Goal: Complete application form

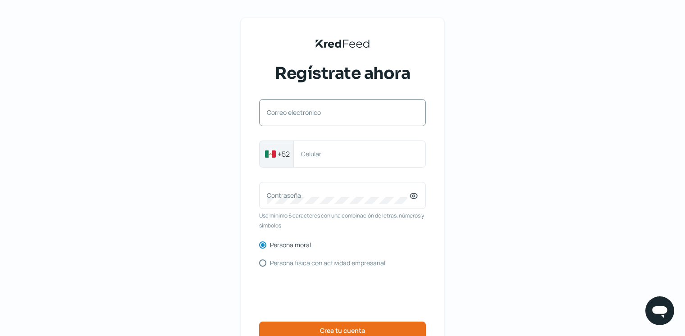
click at [346, 115] on label "Correo electrónico" at bounding box center [338, 112] width 142 height 9
click at [346, 115] on input "Correo electrónico" at bounding box center [342, 117] width 151 height 8
type input "[EMAIL_ADDRESS][DOMAIN_NAME]"
type input "8186865697"
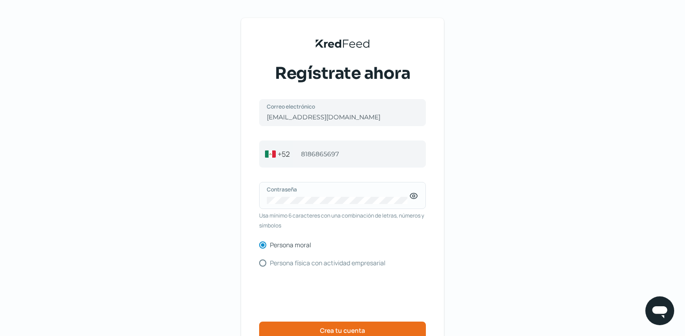
click at [414, 196] on icon at bounding box center [413, 196] width 9 height 9
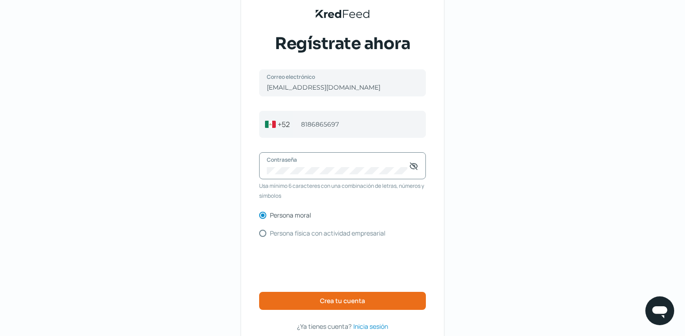
scroll to position [78, 0]
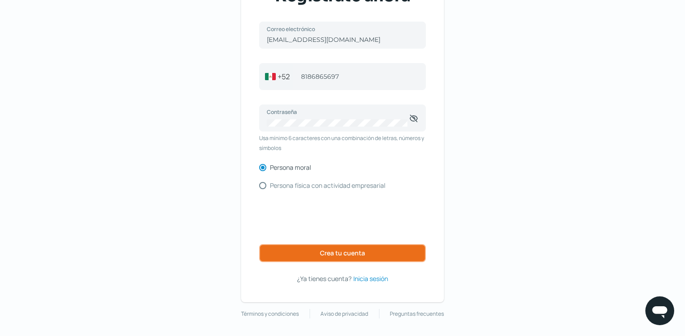
click at [293, 253] on button "Crea tu cuenta" at bounding box center [342, 253] width 167 height 18
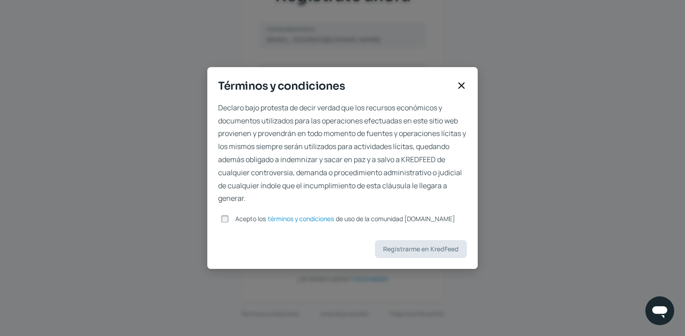
click at [228, 220] on input "Acepto los términos y condiciones de uso de la comunidad [DOMAIN_NAME]" at bounding box center [225, 219] width 8 height 8
checkbox input "true"
click at [463, 85] on icon at bounding box center [461, 85] width 5 height 5
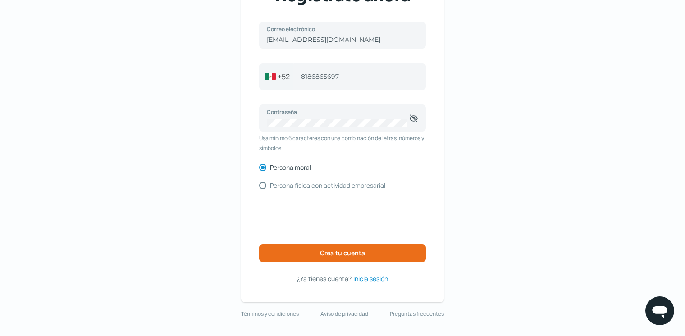
click at [375, 278] on span "Inicia sesión" at bounding box center [370, 278] width 35 height 11
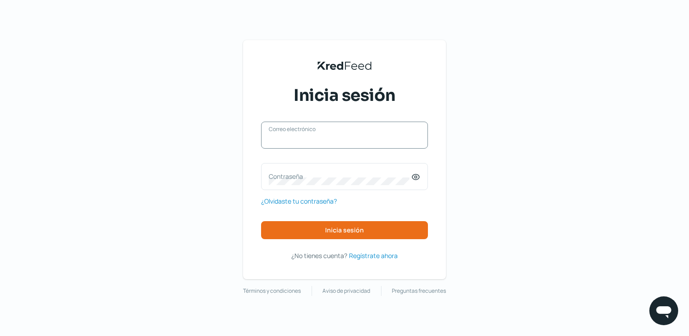
click at [326, 141] on input "Correo electrónico" at bounding box center [344, 140] width 151 height 8
type input "[EMAIL_ADDRESS][DOMAIN_NAME]"
click at [321, 179] on label "Contraseña" at bounding box center [340, 176] width 142 height 9
click at [414, 177] on icon at bounding box center [415, 177] width 9 height 9
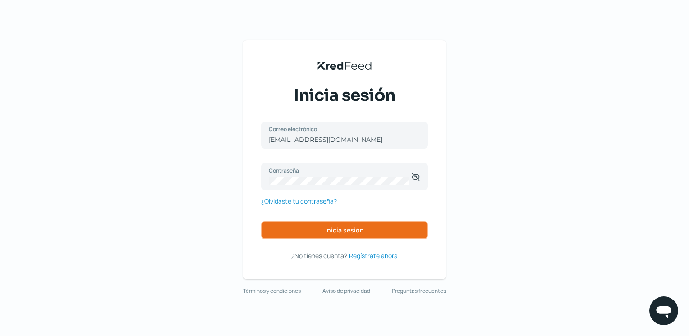
click at [368, 237] on button "Inicia sesión" at bounding box center [344, 230] width 167 height 18
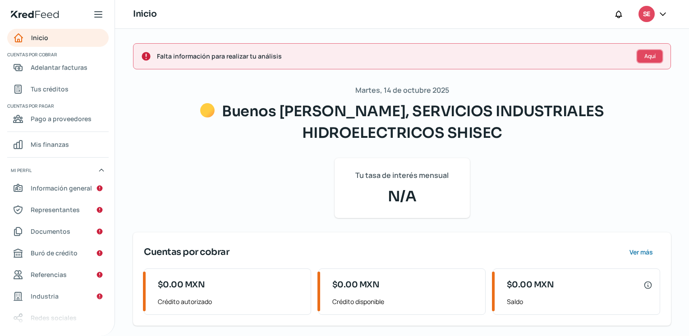
click at [652, 56] on button "Aquí" at bounding box center [649, 56] width 27 height 14
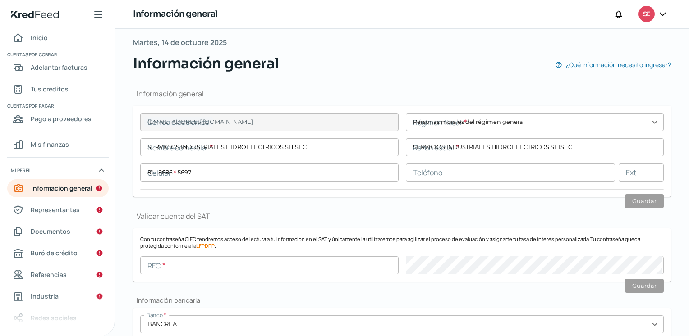
type input "[EMAIL_ADDRESS][DOMAIN_NAME]"
type input "Personas morales del régimen general"
type input "SERVICIOS INDUSTRIALES HIDROELECTRICOS SHISEC"
type input "81 - 8686 - 5697"
type input "[PERSON_NAME]"
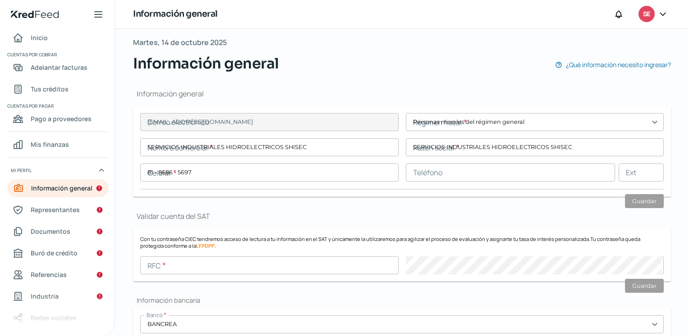
type input "1511"
type input "67168"
type input "HACIENDA LOS LERMAS"
type input "[PERSON_NAME]"
type input "Nuevo León"
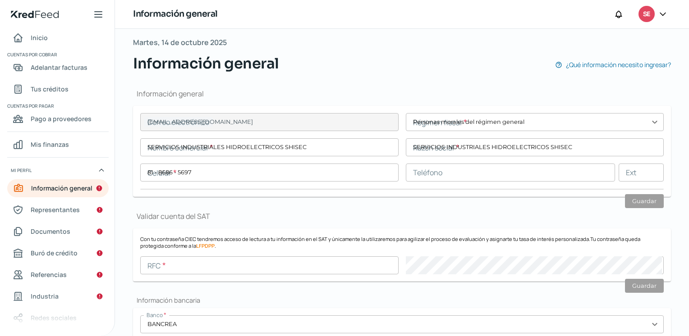
type input "[GEOGRAPHIC_DATA]"
type input "WhatsApp Image [DATE] 18.29.13.jpeg"
type input "23"
type input "10"
type input "Propia"
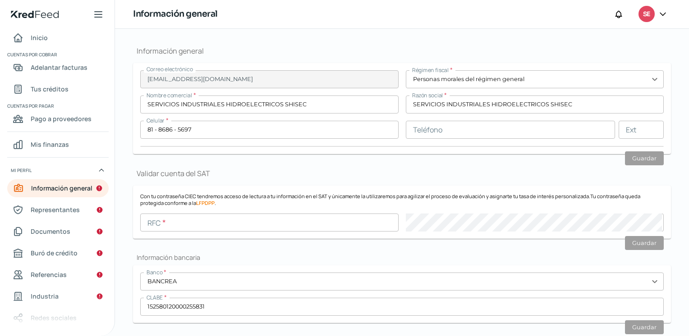
scroll to position [94, 0]
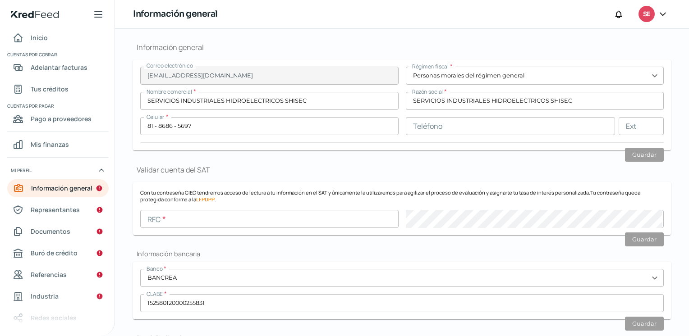
click at [294, 215] on input "text" at bounding box center [269, 219] width 258 height 18
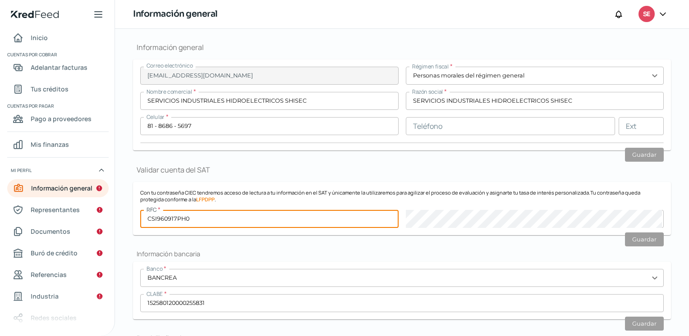
type input "CSI960917PH0"
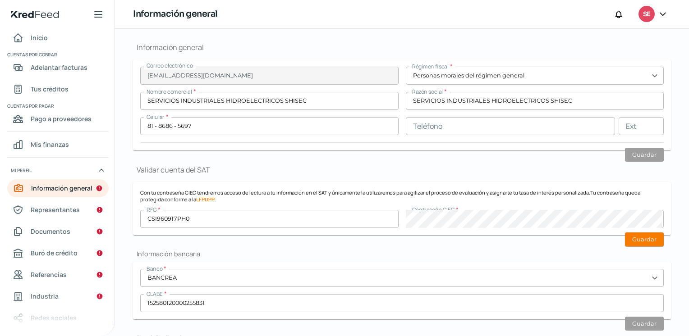
click at [343, 250] on h2 "Información bancaria" at bounding box center [402, 254] width 538 height 9
click at [635, 242] on button "Guardar" at bounding box center [644, 240] width 39 height 14
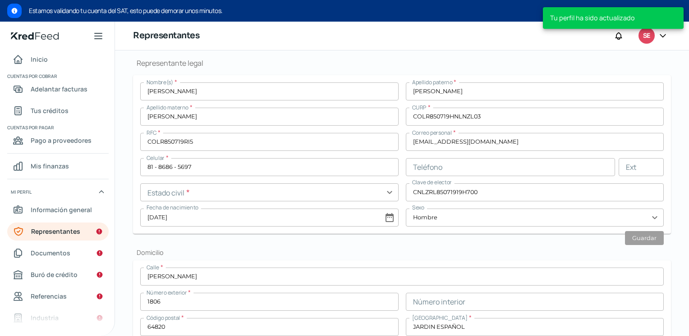
scroll to position [222, 0]
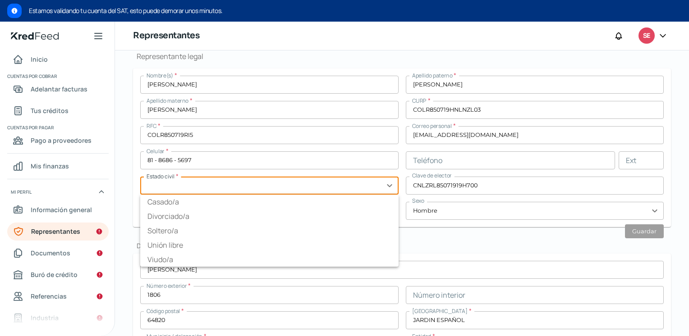
click at [315, 190] on input "text" at bounding box center [269, 186] width 258 height 18
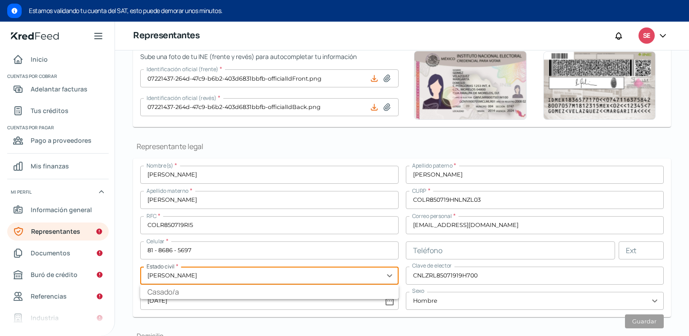
scroll to position [177, 0]
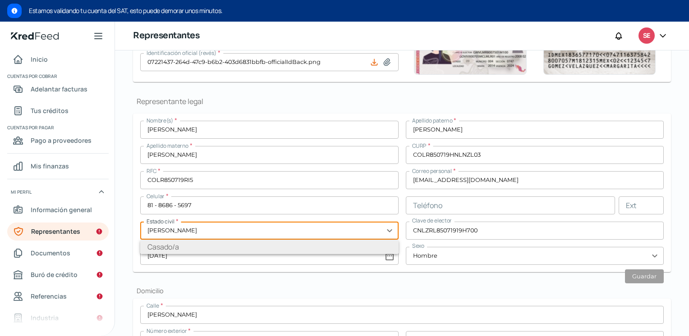
click at [256, 246] on li "Casado/a" at bounding box center [269, 247] width 258 height 14
type input "Casado/a"
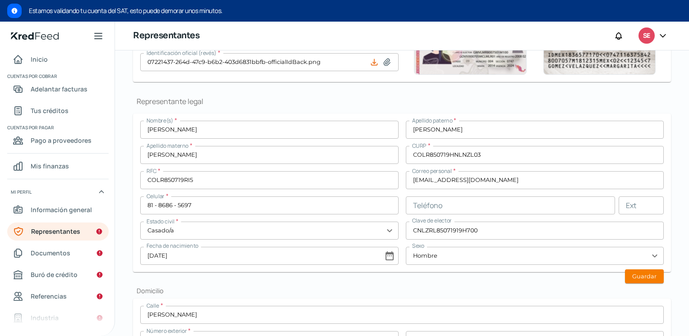
click at [631, 279] on button "Guardar" at bounding box center [644, 276] width 39 height 14
type input "[DATE]"
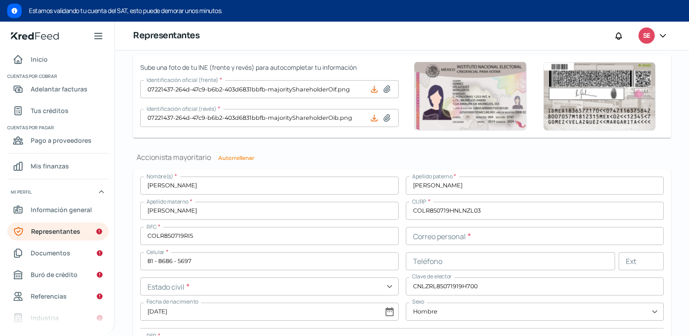
scroll to position [672, 0]
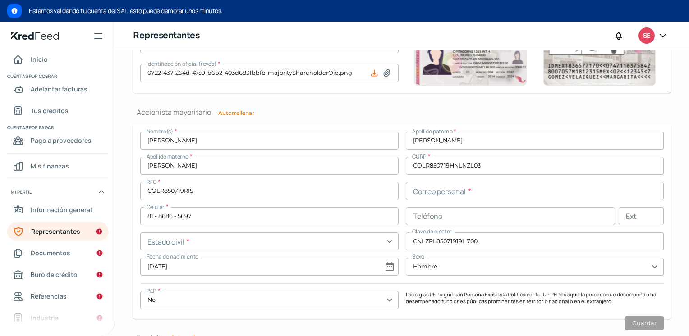
click at [427, 192] on input "text" at bounding box center [535, 191] width 258 height 18
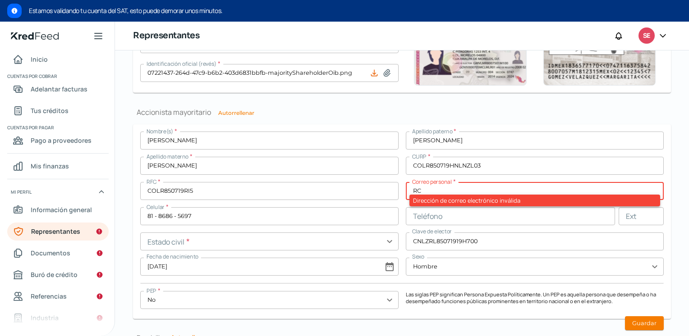
type input "R"
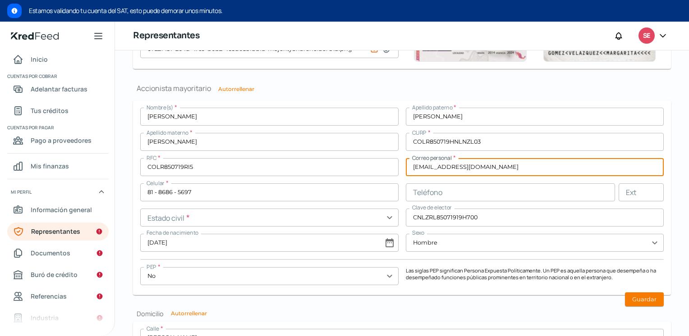
scroll to position [717, 0]
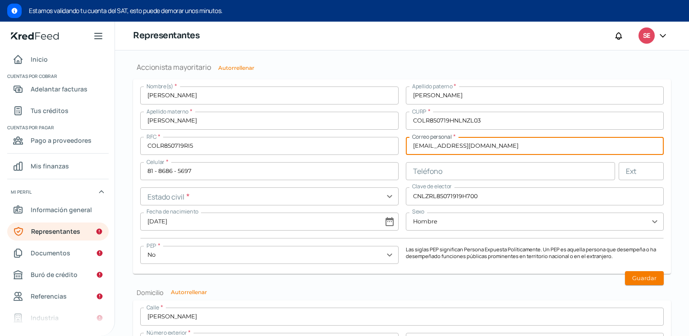
type input "[EMAIL_ADDRESS][DOMAIN_NAME]"
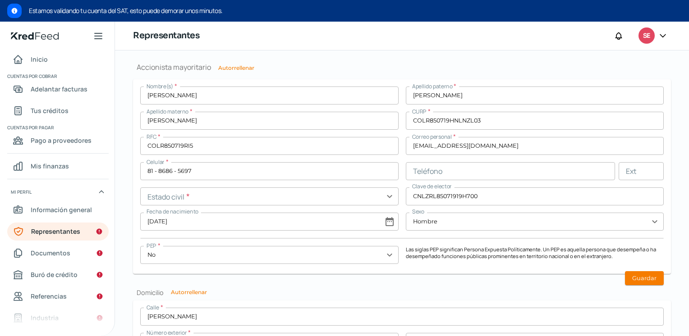
click at [625, 276] on button "Guardar" at bounding box center [644, 278] width 39 height 14
type input "[DATE]"
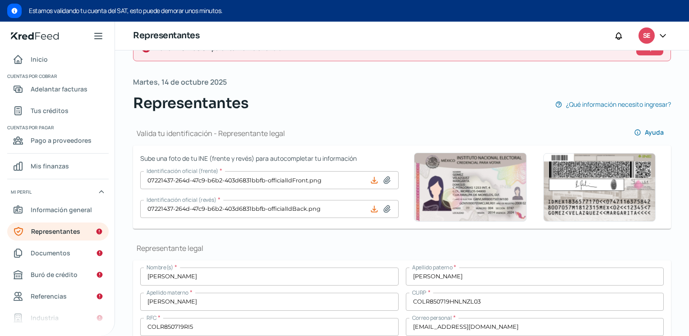
scroll to position [0, 0]
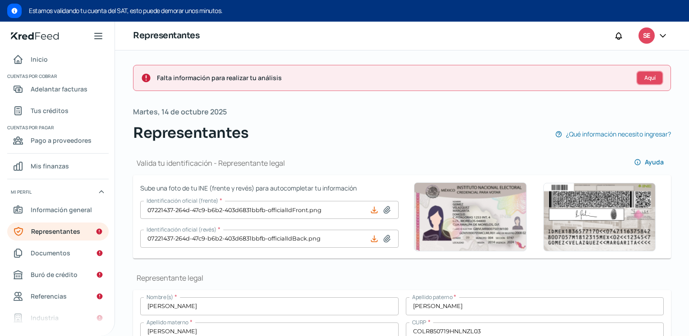
click at [649, 80] on span "Aquí" at bounding box center [649, 77] width 11 height 5
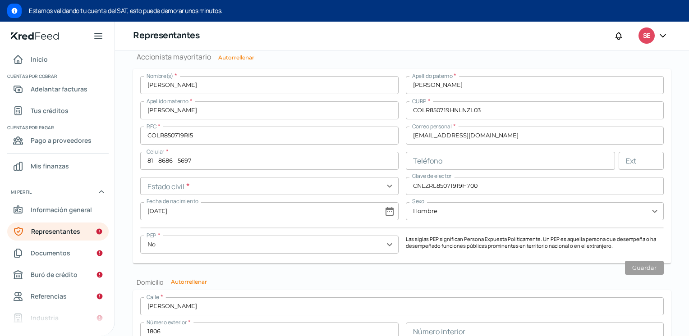
scroll to position [728, 0]
click at [364, 188] on input "text" at bounding box center [269, 186] width 258 height 18
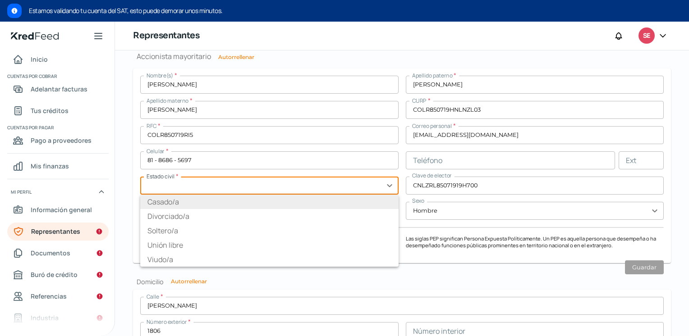
click at [155, 205] on li "Casado/a" at bounding box center [269, 202] width 258 height 14
type input "Casado/a"
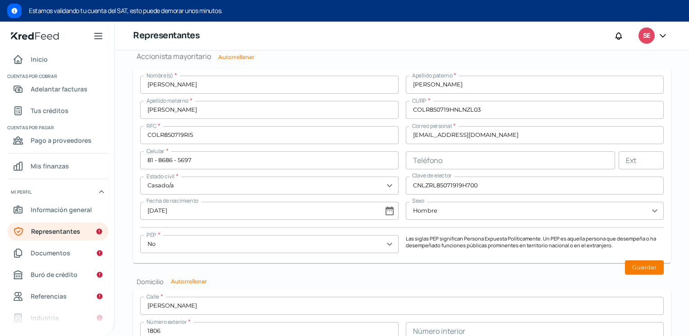
click at [648, 264] on button "Guardar" at bounding box center [644, 267] width 39 height 14
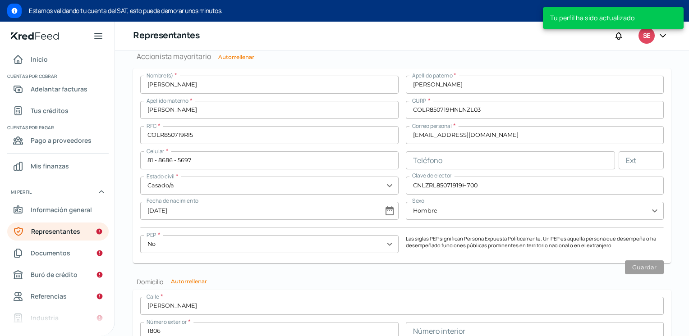
type input "[DATE]"
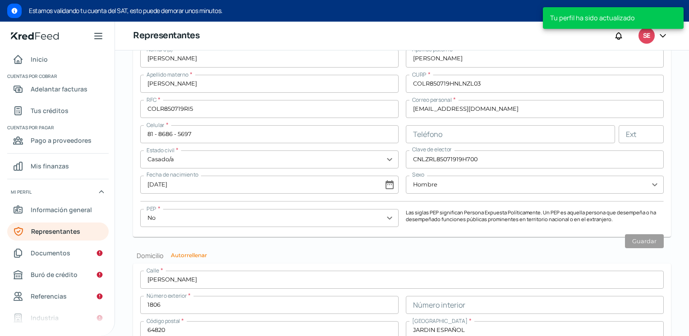
scroll to position [703, 0]
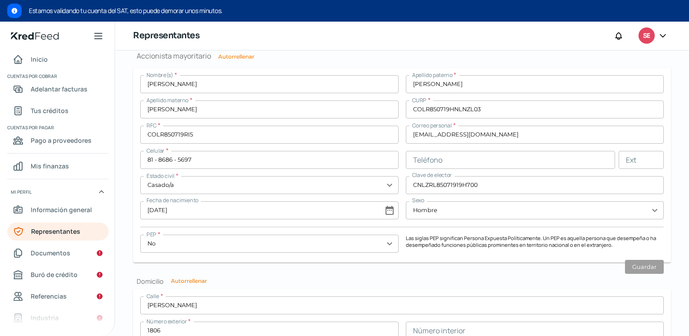
click at [43, 252] on span "Documentos" at bounding box center [51, 252] width 40 height 11
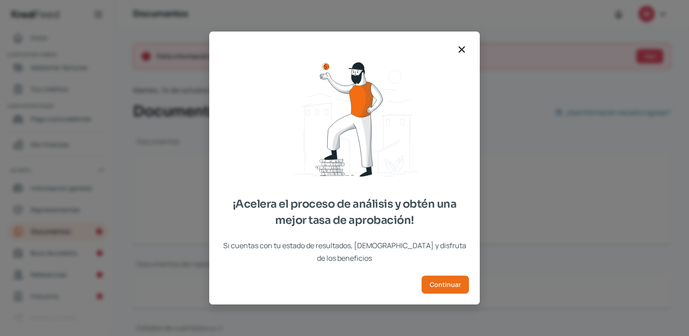
type input "CSF Serv Ind.pdf"
type input "2_merged_compressed.pdf"
type input "Captura de pantalla [DATE] a la(s) 17.21.44.png"
type input "ilovepdf_merged (17).pdf"
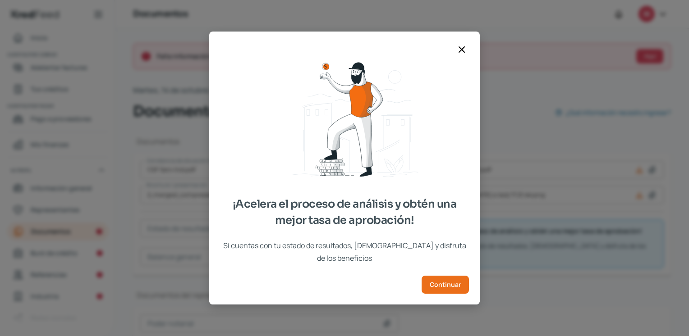
click at [459, 52] on icon at bounding box center [461, 49] width 5 height 5
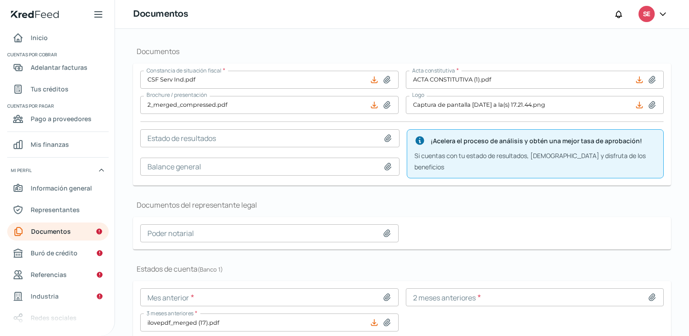
scroll to position [122, 0]
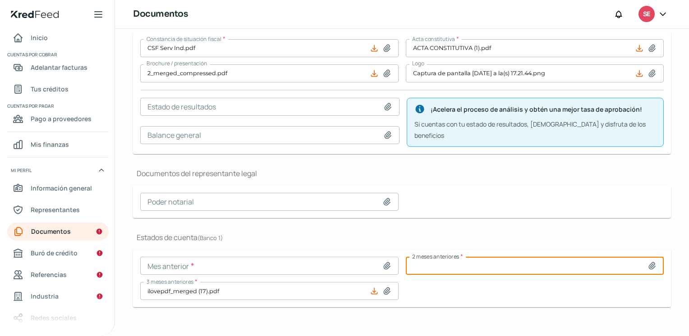
click at [425, 257] on input at bounding box center [535, 266] width 258 height 18
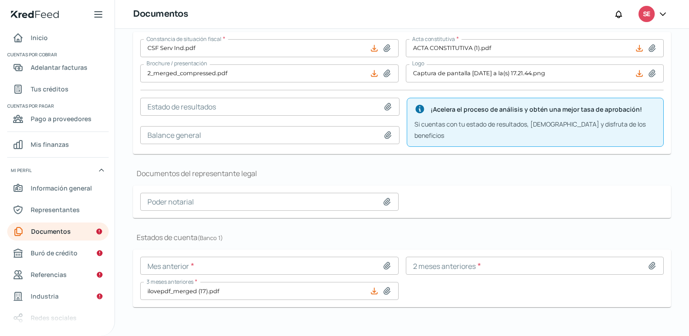
click at [56, 252] on span "Buró de crédito" at bounding box center [54, 252] width 47 height 11
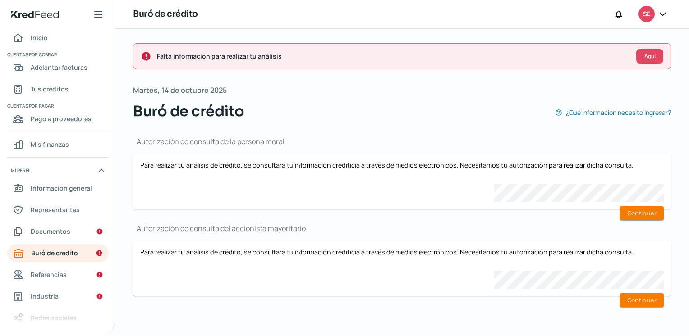
click at [50, 274] on span "Referencias" at bounding box center [49, 274] width 36 height 11
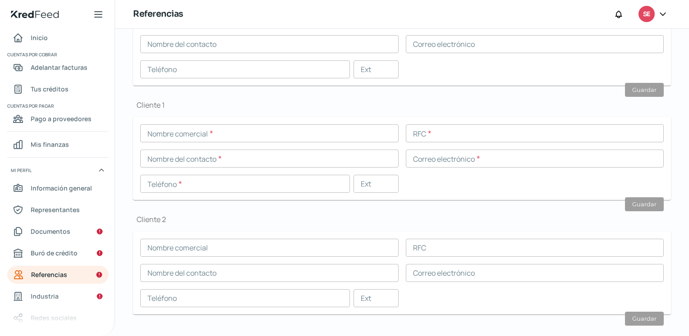
scroll to position [278, 0]
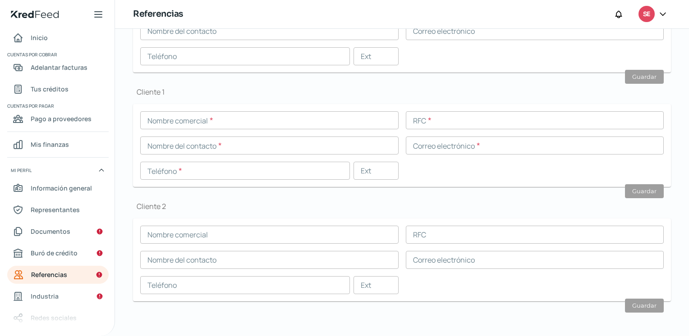
click at [45, 294] on span "Industria" at bounding box center [45, 296] width 28 height 11
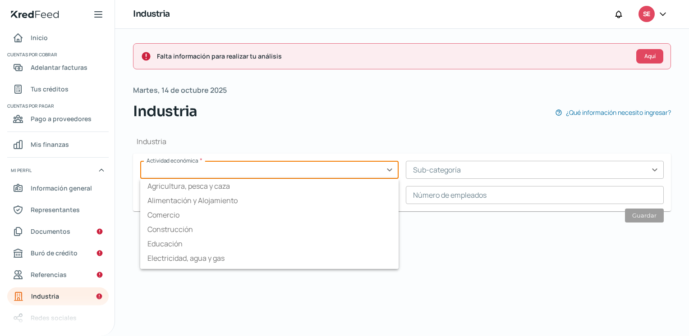
click at [387, 169] on input "text" at bounding box center [269, 170] width 258 height 18
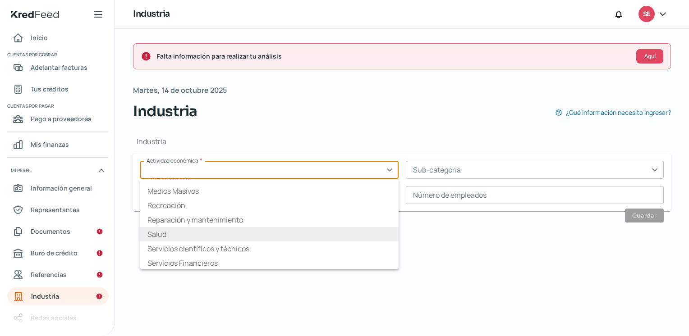
scroll to position [90, 0]
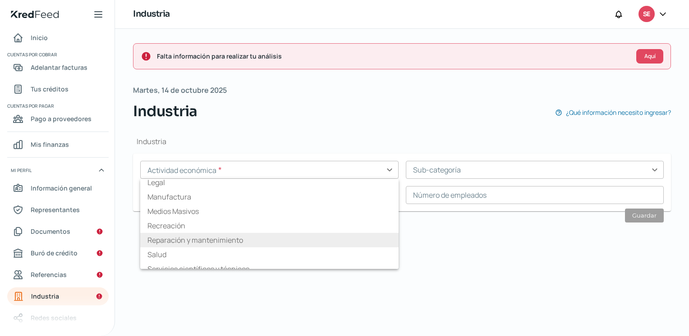
click at [222, 240] on li "Reparación y mantenimiento" at bounding box center [269, 240] width 258 height 14
type input "Reparación y mantenimiento"
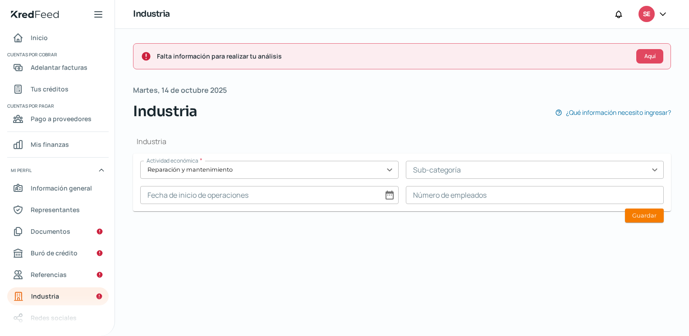
click at [525, 170] on input "text" at bounding box center [535, 170] width 258 height 18
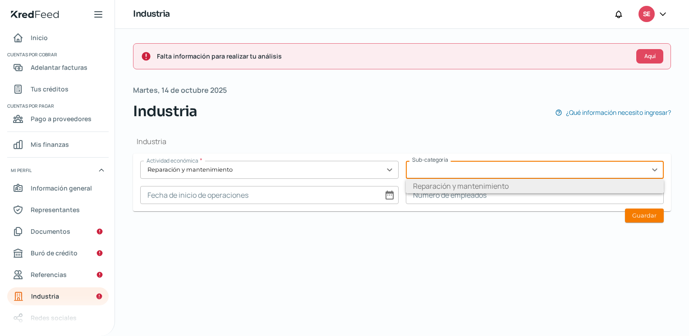
click at [513, 186] on li "Reparación y mantenimiento" at bounding box center [535, 186] width 258 height 14
type input "Reparación y mantenimiento"
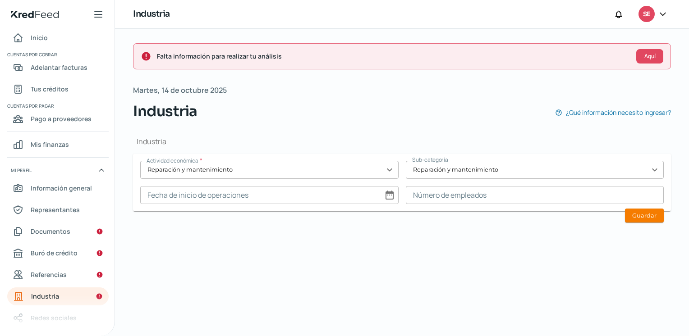
click at [314, 197] on input at bounding box center [269, 195] width 258 height 18
select select "9"
select select "2025"
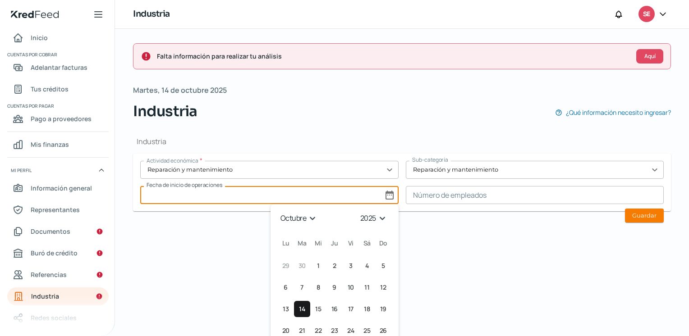
click at [314, 197] on input at bounding box center [269, 195] width 258 height 18
select select "9"
select select "2025"
click at [443, 198] on input at bounding box center [535, 195] width 258 height 18
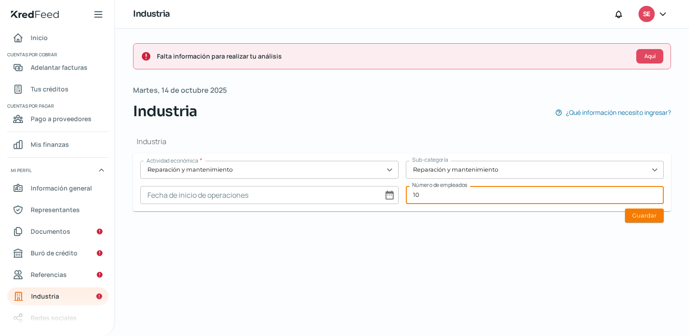
type input "10"
click at [288, 242] on div "Falta información para realizar tu análisis Aquí Martes, 14 de octubre 2025 Ind…" at bounding box center [402, 182] width 574 height 307
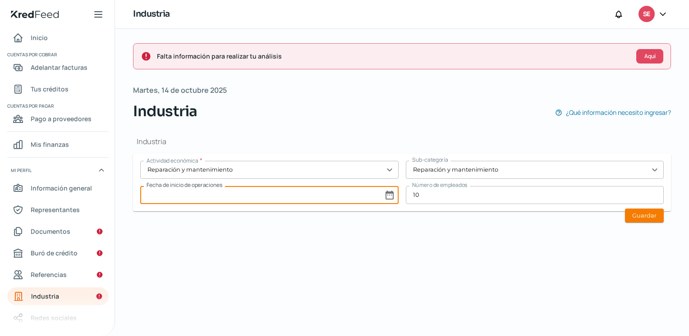
click at [276, 193] on input at bounding box center [269, 195] width 258 height 18
select select "9"
select select "2025"
click at [345, 304] on button "17 17º octubre (viernes)" at bounding box center [350, 309] width 16 height 16
type input "[DATE]"
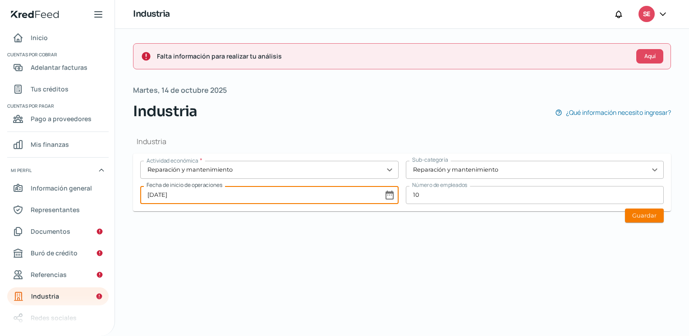
click at [350, 196] on input "[DATE]" at bounding box center [269, 195] width 258 height 18
select select "9"
select select "2025"
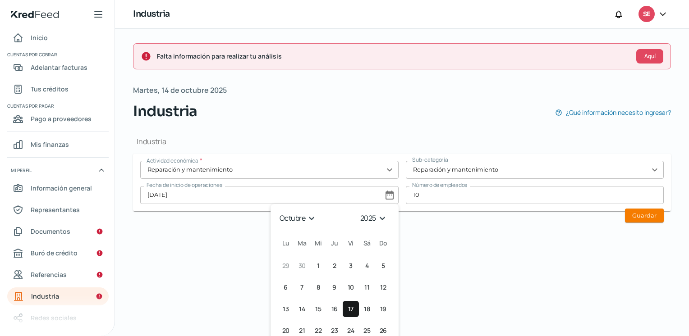
click at [307, 219] on select "enero febrero marzo abril mayo junio julio agosto septiembre octubre noviembre …" at bounding box center [299, 218] width 42 height 14
select select "8"
click at [278, 211] on select "enero febrero marzo abril mayo junio julio agosto septiembre octubre noviembre …" at bounding box center [299, 218] width 42 height 14
click at [370, 218] on select "1925 1926 1927 1928 1929 1930 1931 1932 1933 1934 1935 1936 1937 1938 1939 1940…" at bounding box center [375, 218] width 32 height 14
select select "1996"
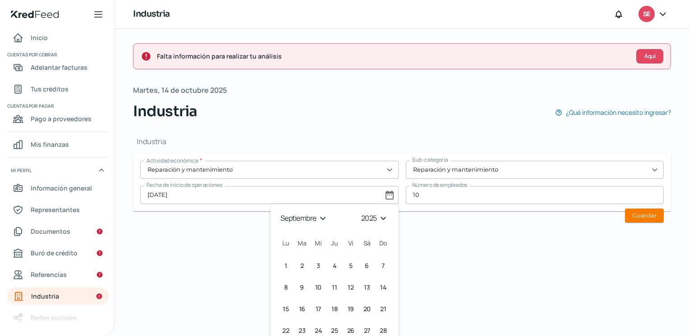
click at [359, 211] on select "1925 1926 1927 1928 1929 1930 1931 1932 1933 1934 1935 1936 1937 1938 1939 1940…" at bounding box center [375, 218] width 32 height 14
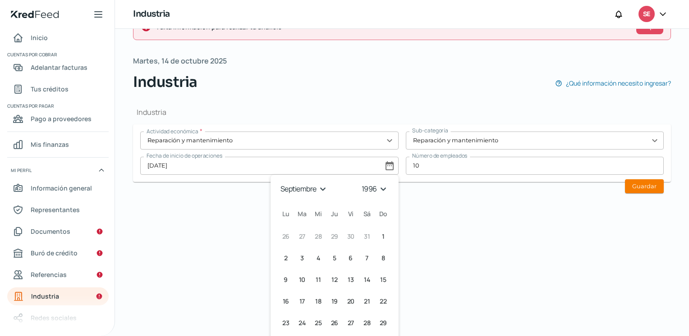
scroll to position [45, 0]
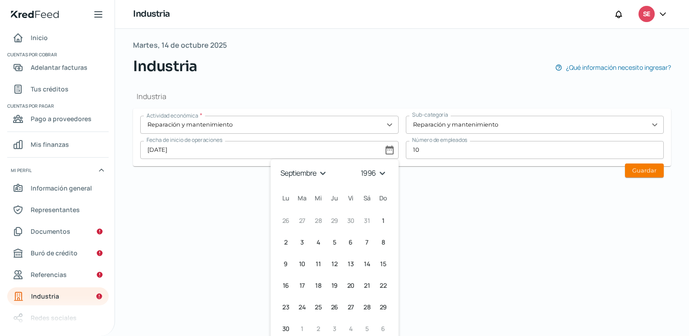
click at [299, 287] on span "17" at bounding box center [301, 285] width 5 height 11
type input "[DATE]"
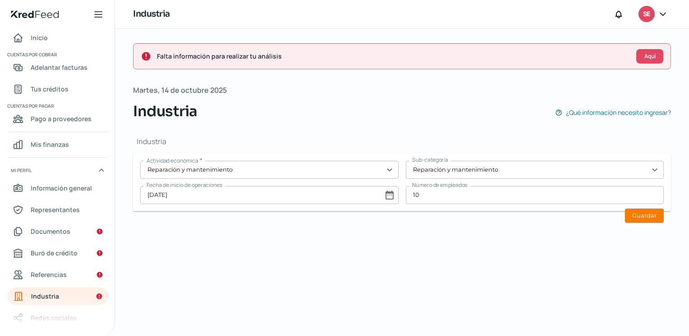
click at [650, 214] on button "Guardar" at bounding box center [644, 216] width 39 height 14
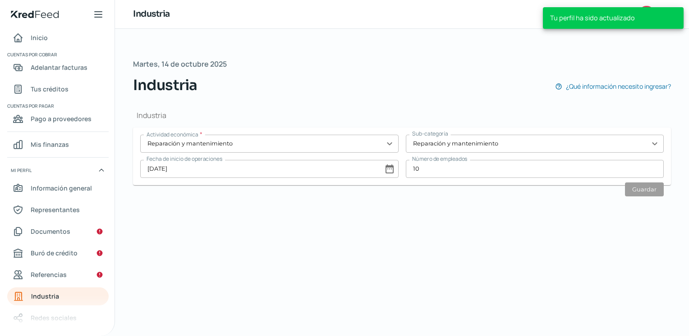
click at [57, 273] on span "Referencias" at bounding box center [49, 274] width 36 height 11
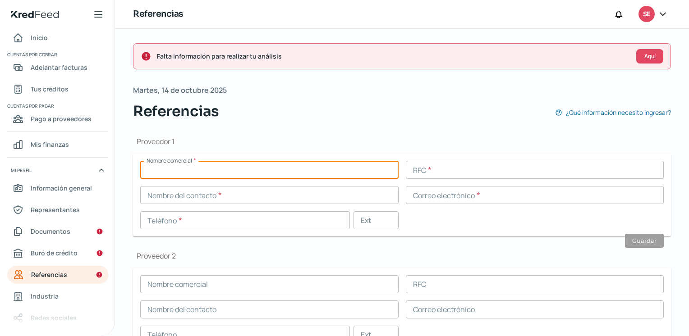
click at [238, 169] on input "text" at bounding box center [269, 170] width 258 height 18
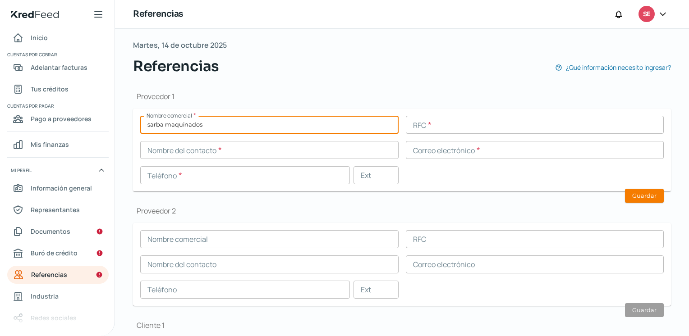
type input "sarba maquinados"
click at [258, 151] on input "text" at bounding box center [269, 150] width 258 height 18
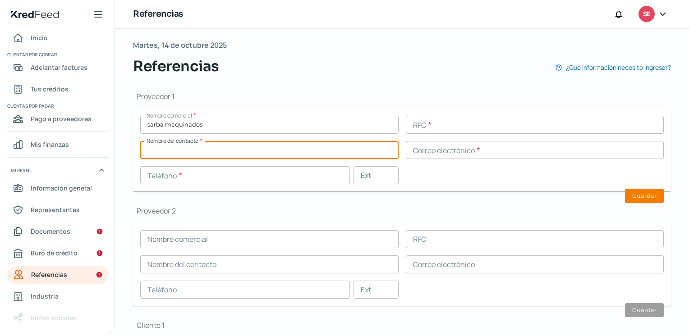
drag, startPoint x: 258, startPoint y: 151, endPoint x: 220, endPoint y: 151, distance: 37.9
click at [220, 151] on input "text" at bounding box center [269, 150] width 258 height 18
type input "[PERSON_NAME]"
click at [442, 123] on input "text" at bounding box center [535, 125] width 258 height 18
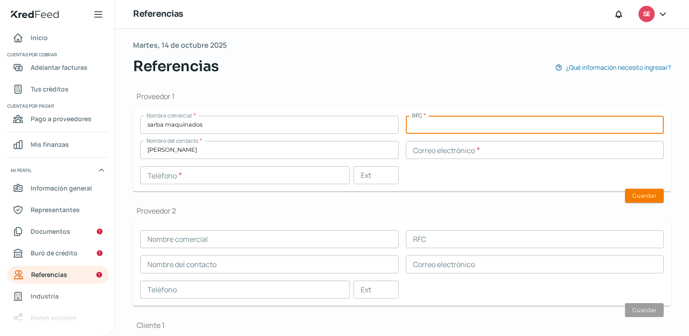
click at [205, 176] on input "text" at bounding box center [245, 175] width 210 height 18
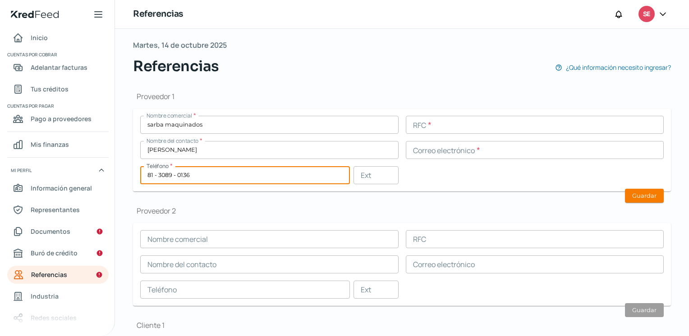
type input "81 - 3089 - 0136"
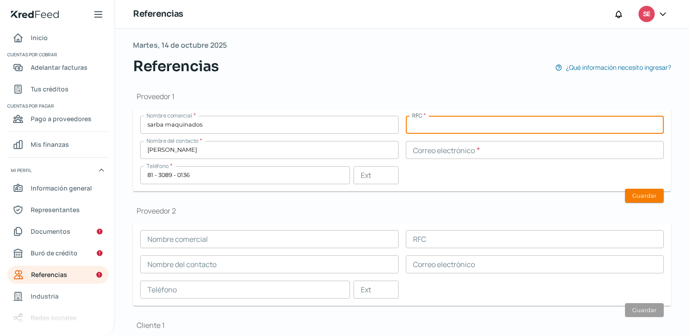
click at [438, 123] on input "text" at bounding box center [535, 125] width 258 height 18
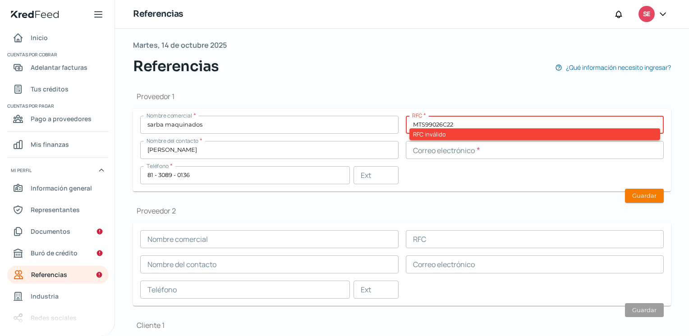
click at [431, 123] on input "MTS99026C22" at bounding box center [535, 125] width 258 height 18
click at [437, 124] on input "MTS99026C22" at bounding box center [535, 125] width 258 height 18
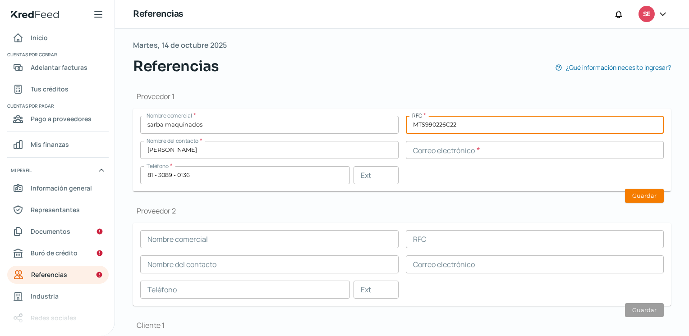
type input "MTS990226C22"
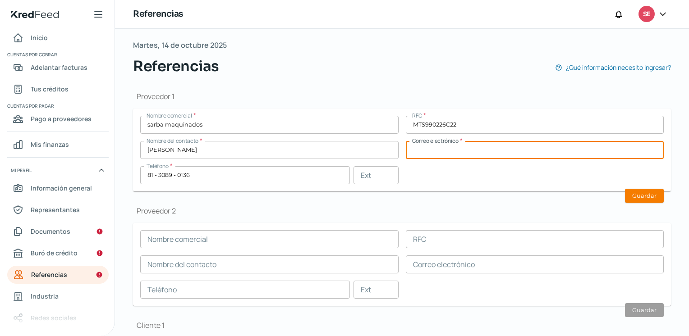
click at [447, 151] on input "text" at bounding box center [535, 150] width 258 height 18
click at [216, 125] on input "sarba maquinados" at bounding box center [269, 125] width 258 height 18
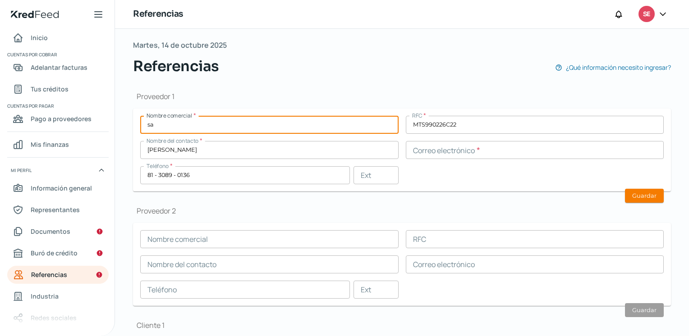
type input "s"
type input "maquinados tecnicos sarba"
click at [420, 146] on input "text" at bounding box center [535, 150] width 258 height 18
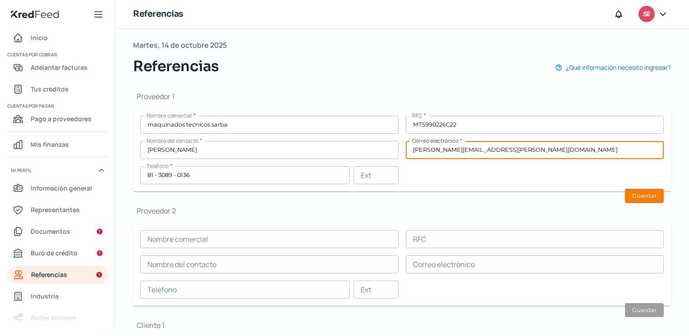
type input "[PERSON_NAME][EMAIL_ADDRESS][PERSON_NAME][DOMAIN_NAME]"
click at [220, 152] on input "[PERSON_NAME]" at bounding box center [269, 150] width 258 height 18
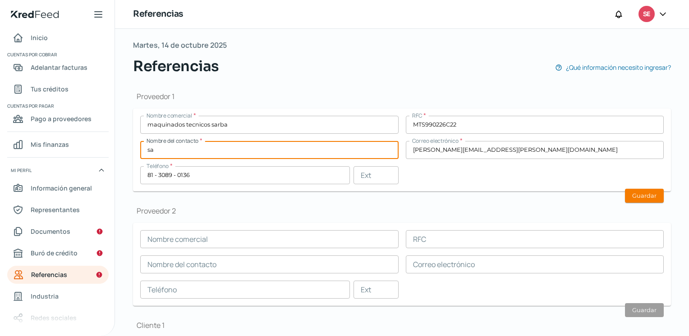
type input "s"
type input "[PERSON_NAME] [PERSON_NAME]"
click at [627, 194] on button "Guardar" at bounding box center [644, 196] width 39 height 14
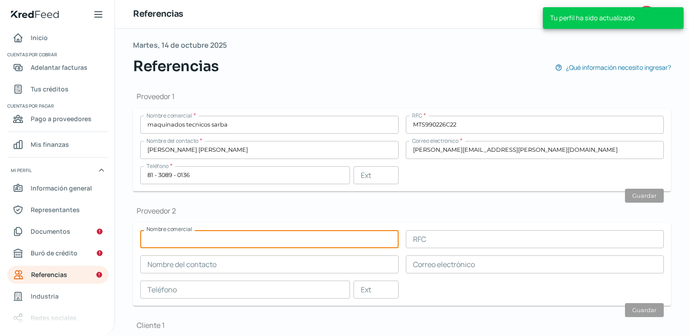
click at [242, 237] on input "text" at bounding box center [269, 239] width 258 height 18
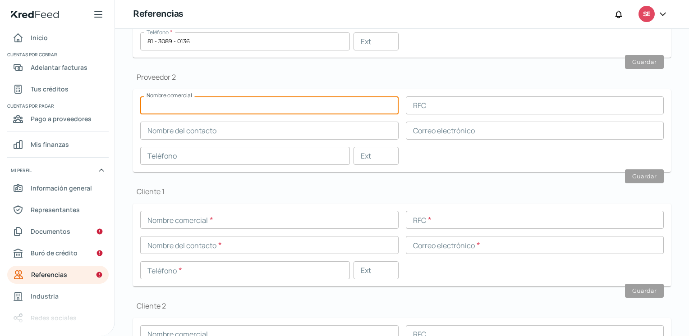
scroll to position [180, 0]
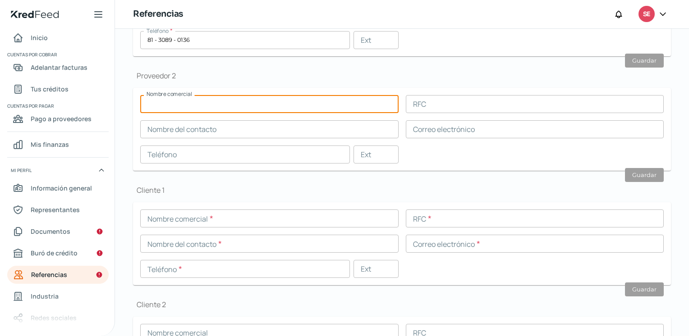
click at [249, 103] on input "text" at bounding box center [269, 104] width 258 height 18
type input "erinsa electro reparaciones"
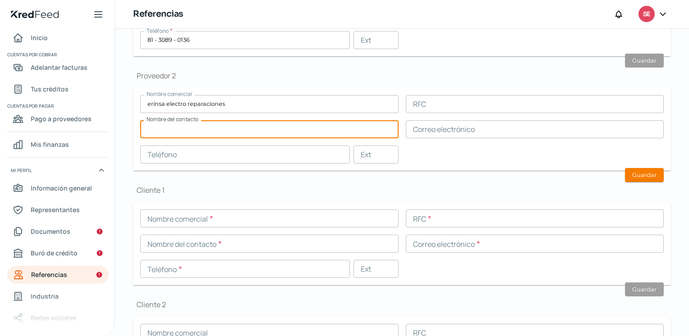
click at [290, 129] on input "text" at bounding box center [269, 129] width 258 height 18
type input "[PERSON_NAME]"
click at [421, 128] on input "text" at bounding box center [535, 129] width 258 height 18
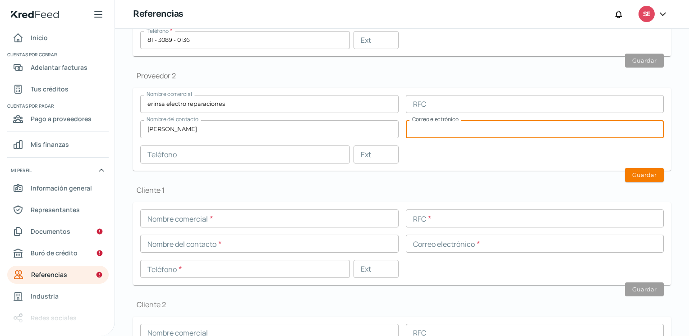
click at [271, 153] on input "text" at bounding box center [245, 155] width 210 height 18
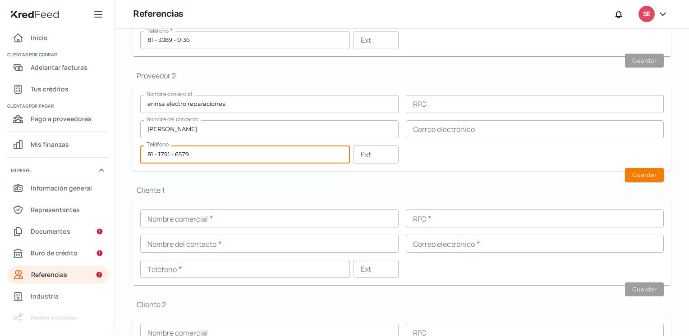
type input "81 - 1791 - 6579"
click at [638, 172] on button "Guardar" at bounding box center [644, 175] width 39 height 14
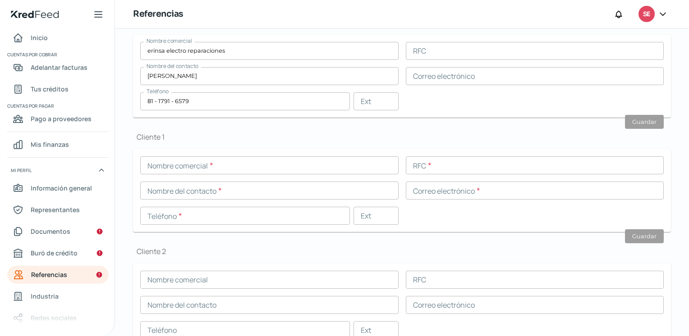
scroll to position [278, 0]
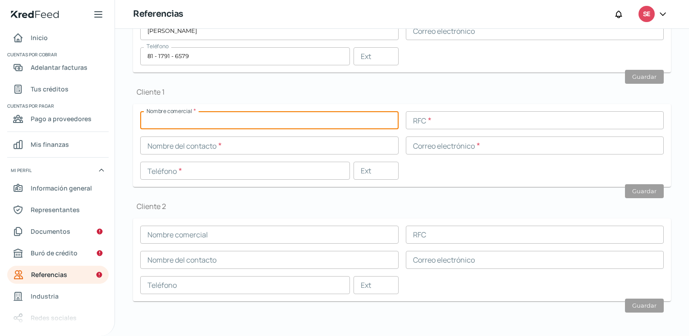
click at [229, 122] on input "text" at bounding box center [269, 120] width 258 height 18
type input "hidroelectrik"
click at [433, 120] on input "text" at bounding box center [535, 120] width 258 height 18
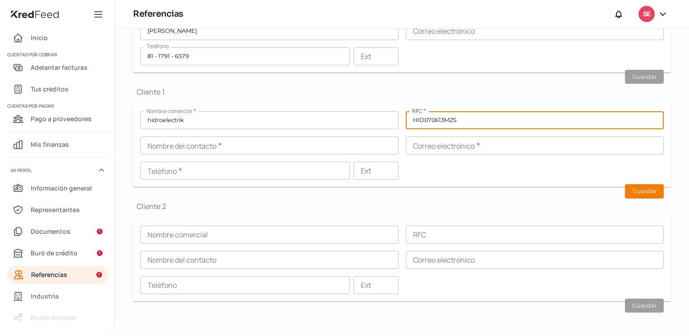
type input "HID070613MZ5"
click at [430, 147] on input "text" at bounding box center [535, 146] width 258 height 18
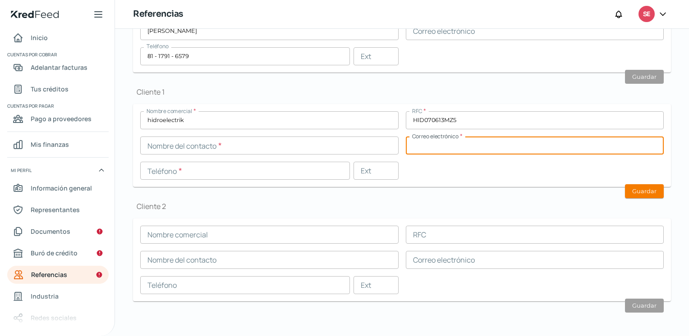
click at [240, 143] on input "text" at bounding box center [269, 146] width 258 height 18
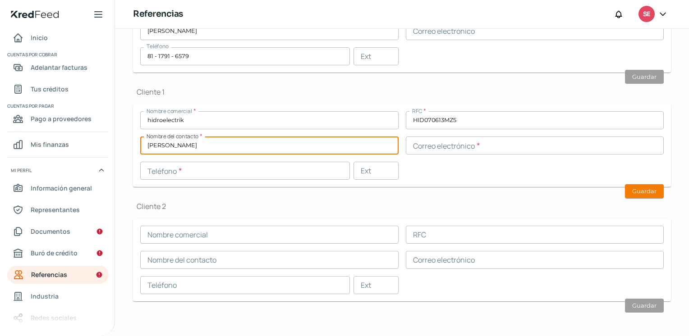
type input "[PERSON_NAME]"
click at [426, 146] on input "text" at bounding box center [535, 146] width 258 height 18
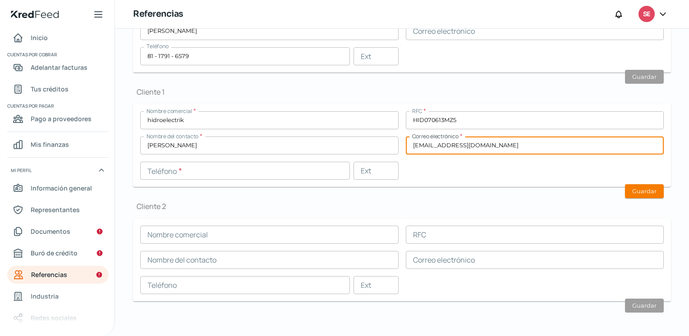
type input "[EMAIL_ADDRESS][DOMAIN_NAME]"
click at [326, 172] on input "text" at bounding box center [245, 171] width 210 height 18
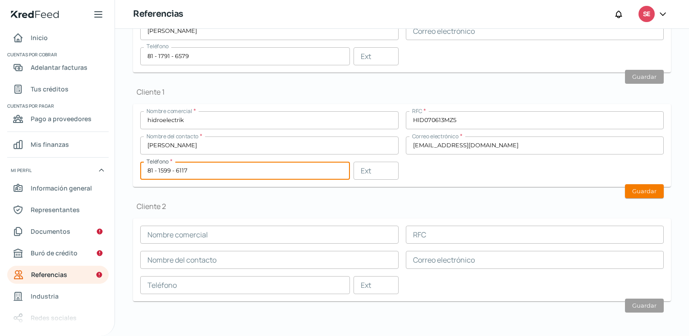
type input "81 - 1599 - 6117"
click at [299, 232] on input "text" at bounding box center [269, 235] width 258 height 18
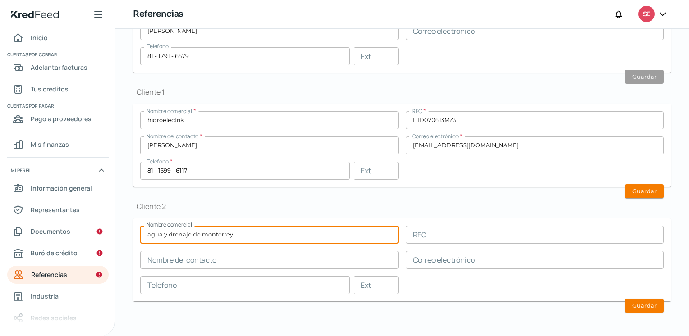
type input "agua y drenaje de monterrey"
click at [293, 259] on input "text" at bounding box center [269, 260] width 258 height 18
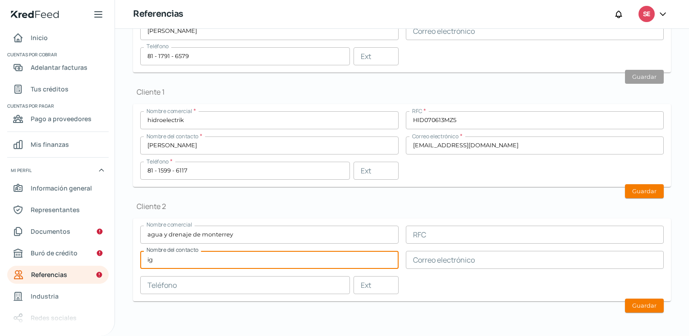
type input "i"
type input "[PERSON_NAME]"
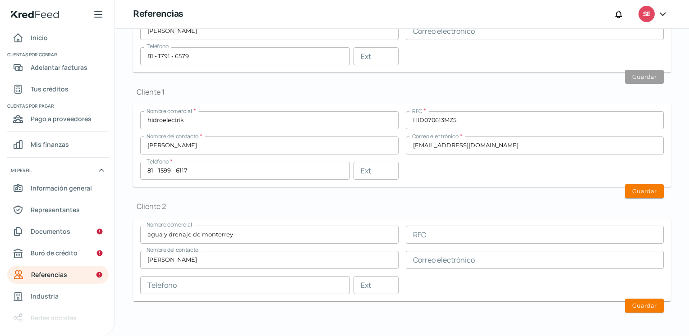
click at [254, 293] on form "Nombre comercial agua y drenaje de monterrey RFC Nombre del contacto [PERSON_NA…" at bounding box center [402, 260] width 538 height 83
click at [261, 284] on input "text" at bounding box center [245, 285] width 210 height 18
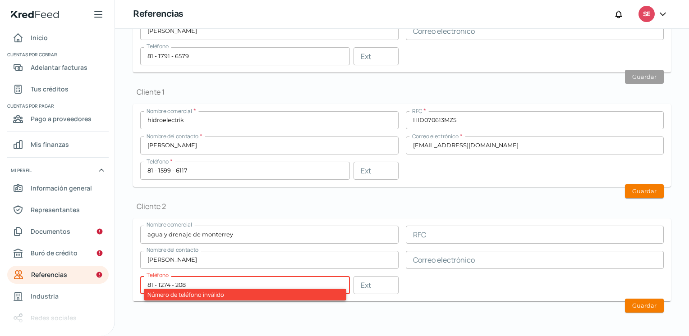
click at [279, 328] on div "Falta información para realizar tu análisis Aquí Martes, 14 de octubre 2025 Ref…" at bounding box center [402, 43] width 574 height 587
click at [234, 277] on input "81 - 1274 - 208" at bounding box center [245, 285] width 210 height 18
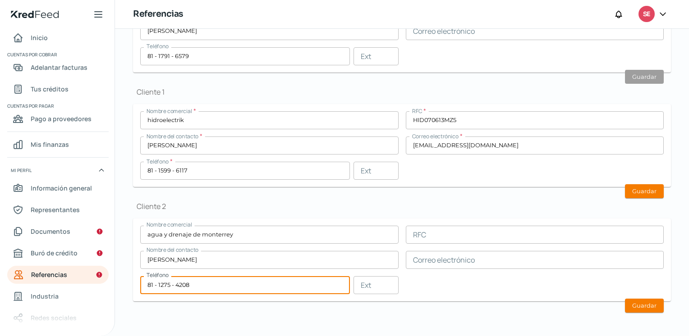
type input "81 - 1275 - 4208"
click at [645, 185] on button "Guardar" at bounding box center [644, 191] width 39 height 14
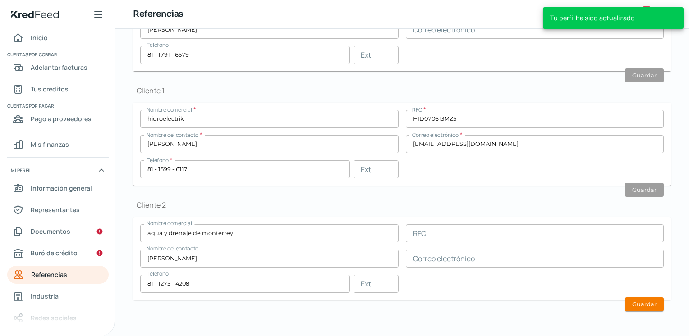
scroll to position [252, 0]
click at [642, 305] on button "Guardar" at bounding box center [644, 306] width 39 height 14
click at [73, 251] on span "Buró de crédito" at bounding box center [54, 252] width 47 height 11
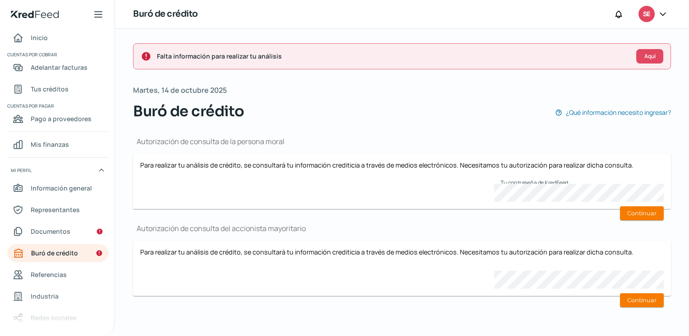
click at [360, 166] on p "Para realizar tu análisis de crédito, se consultará tu información crediticia a…" at bounding box center [401, 165] width 523 height 9
click at [56, 229] on span "Documentos" at bounding box center [51, 231] width 40 height 11
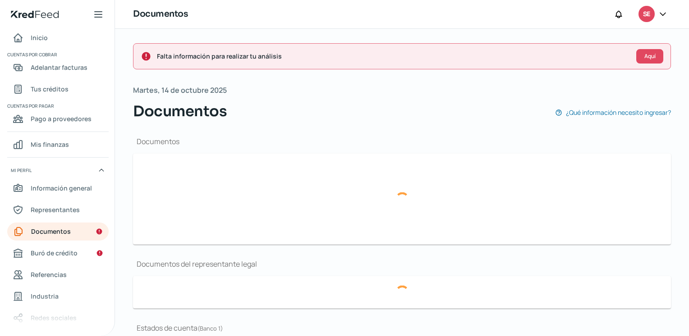
type input "CSF Serv Ind.pdf"
type input "2_merged_compressed.pdf"
type input "Captura de pantalla [DATE] a la(s) 17.21.44.png"
type input "ilovepdf_merged (17).pdf"
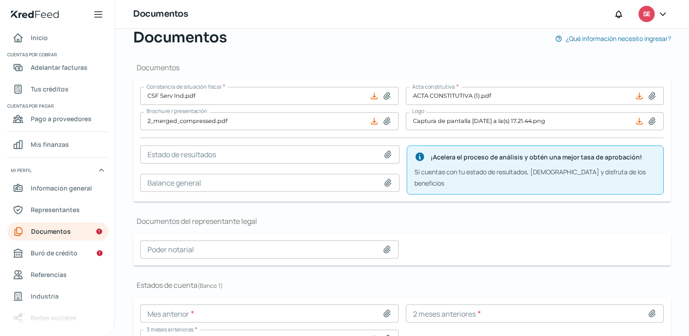
scroll to position [90, 0]
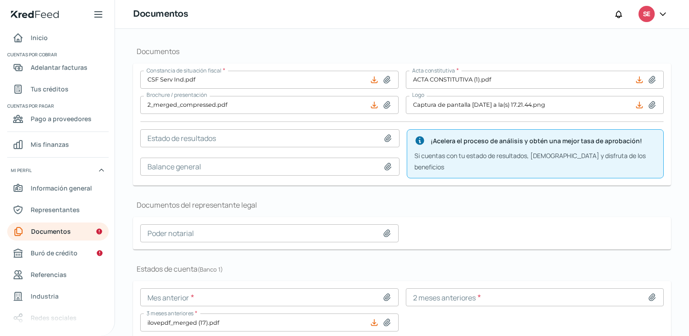
click at [637, 80] on icon at bounding box center [638, 79] width 9 height 9
click at [386, 230] on icon at bounding box center [386, 233] width 9 height 9
type input "C:\fakepath\hoja de poder.jpg"
type input "hoja de poder.jpg"
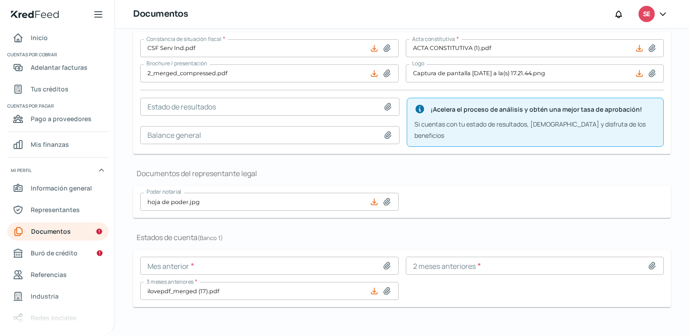
click at [58, 232] on span "Documentos" at bounding box center [51, 231] width 40 height 11
click at [373, 287] on icon at bounding box center [374, 291] width 9 height 9
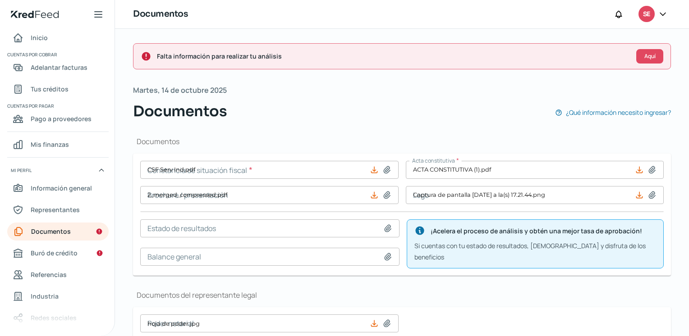
type input "CSF Serv Ind.pdf"
type input "2_merged_compressed.pdf"
type input "Captura de pantalla [DATE] a la(s) 17.21.44.png"
type input "hoja de poder.jpg"
type input "ilovepdf_merged (17).pdf"
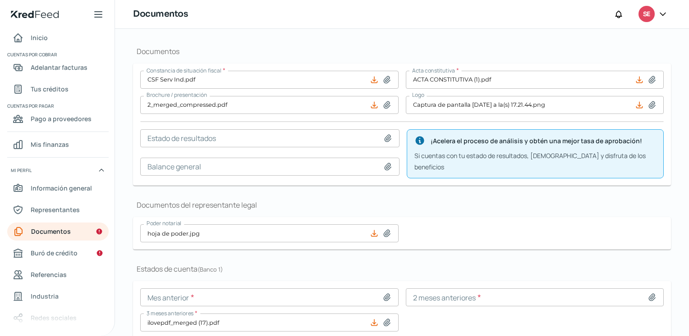
scroll to position [122, 0]
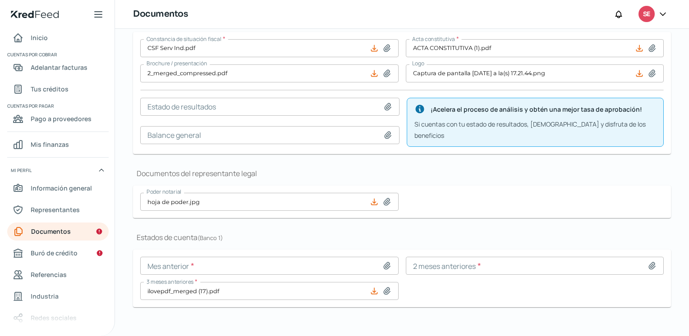
click at [382, 261] on icon at bounding box center [386, 265] width 9 height 9
type input "C:\fakepath\7.- BANCREA- JULIO 2025.pdf"
type input "7.- BANCREA- JULIO 2025.pdf"
click at [382, 261] on icon at bounding box center [386, 265] width 9 height 9
click at [383, 263] on icon at bounding box center [386, 266] width 6 height 7
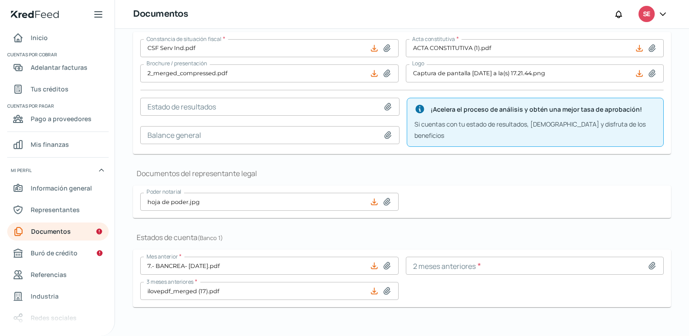
type input "C:\fakepath\9.- 12000025583_1 (9).pdf"
type input "9.- 12000025583_1 (9).pdf"
click at [525, 258] on input at bounding box center [535, 266] width 258 height 18
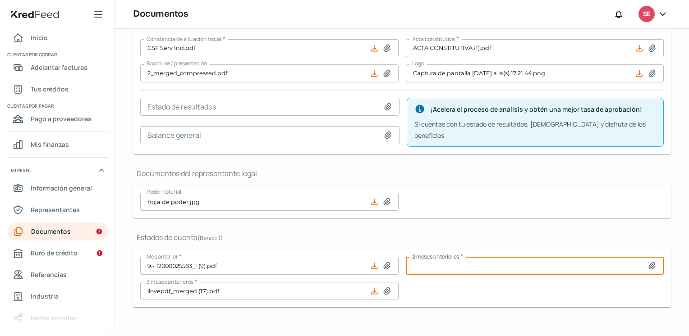
type input "C:\fakepath\7.- BANCREA- JULIO 2025.pdf"
type input "7.- BANCREA- JULIO 2025.pdf"
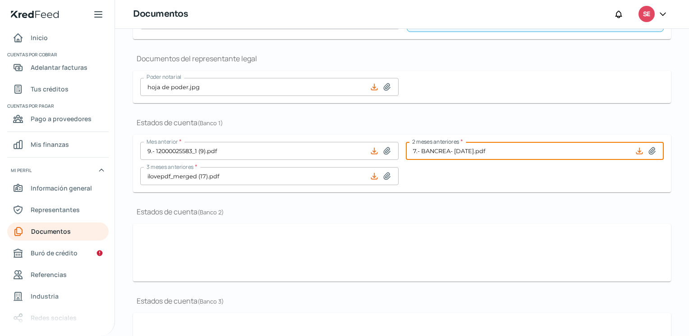
click at [525, 262] on div "Documentos Constancia de situación fiscal * CSF Serv Ind.pdf Acta constitutiva …" at bounding box center [402, 139] width 538 height 507
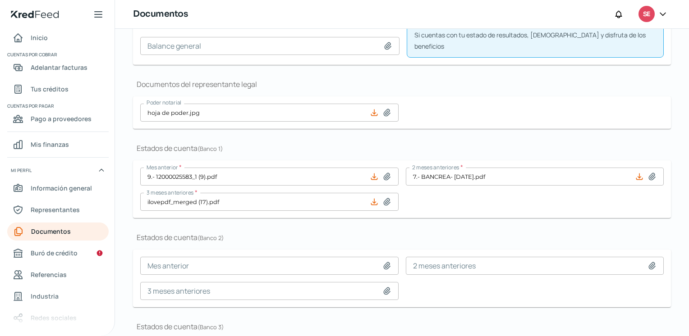
scroll to position [184, 0]
click at [526, 175] on input "7.- BANCREA- JULIO 2025.pdf" at bounding box center [535, 178] width 258 height 18
type input "C:\fakepath\8.- BANCREA-AGOSTO 2025.pdf"
type input "8.- BANCREA-AGOSTO 2025.pdf"
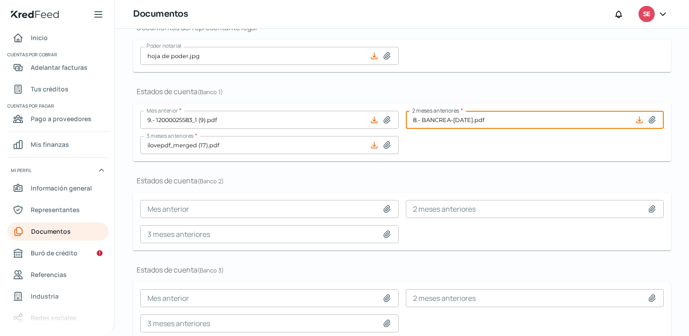
scroll to position [229, 0]
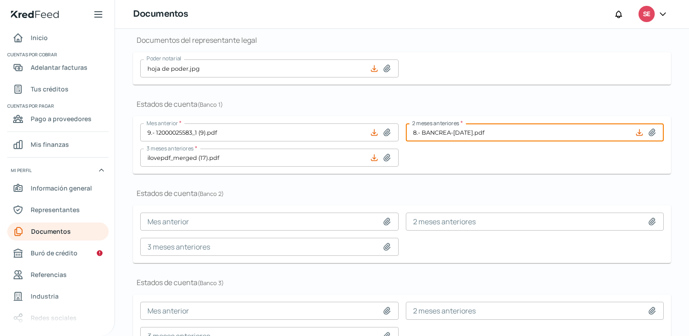
click at [383, 217] on icon at bounding box center [386, 221] width 9 height 9
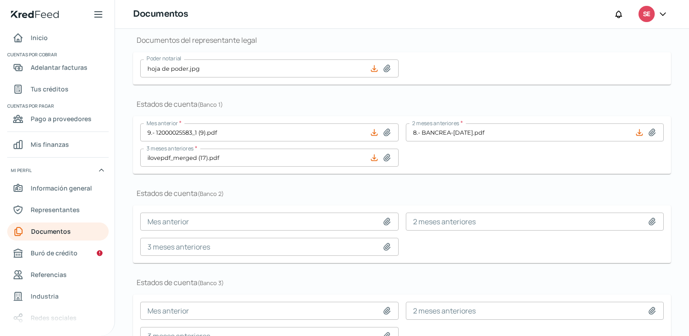
type input "C:\fakepath\9.- SEPTIEMBRE 2025.pdf"
type input "9.- SEPTIEMBRE 2025.pdf"
click at [647, 217] on icon at bounding box center [651, 221] width 9 height 9
type input "C:\fakepath\8.- AGOSTO 2025.pdf"
type input "8.- AGOSTO 2025.pdf"
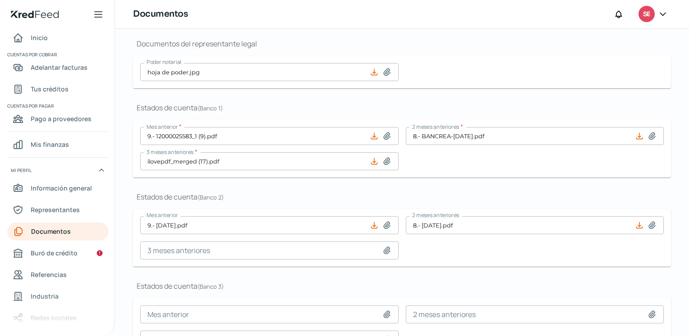
scroll to position [274, 0]
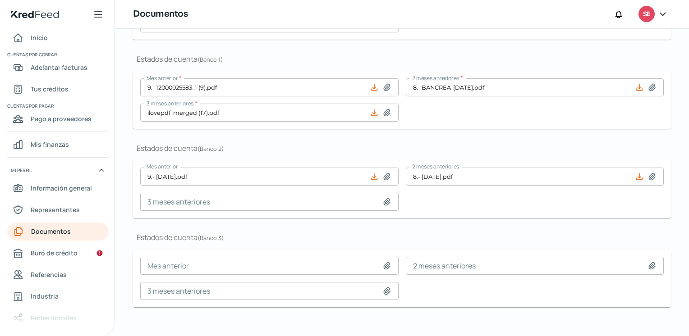
click at [66, 251] on span "Buró de crédito" at bounding box center [54, 252] width 47 height 11
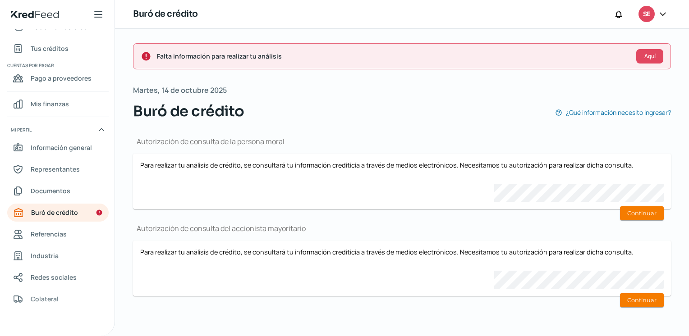
scroll to position [45, 0]
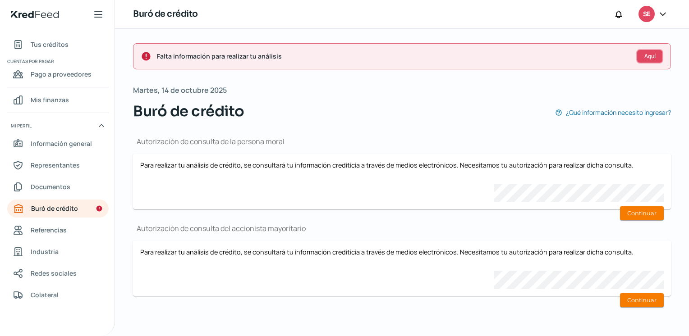
click at [646, 60] on button "Aquí" at bounding box center [649, 56] width 27 height 14
click at [589, 111] on span "¿Qué información necesito ingresar?" at bounding box center [618, 112] width 105 height 11
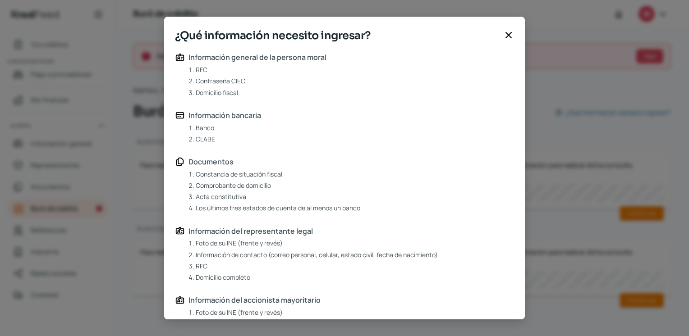
click at [509, 35] on icon at bounding box center [508, 34] width 5 height 5
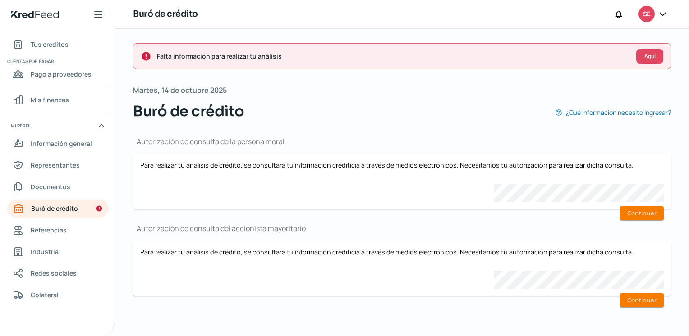
click at [58, 203] on span "Buró de crédito" at bounding box center [54, 208] width 47 height 11
click at [638, 212] on button "Continuar" at bounding box center [642, 213] width 44 height 14
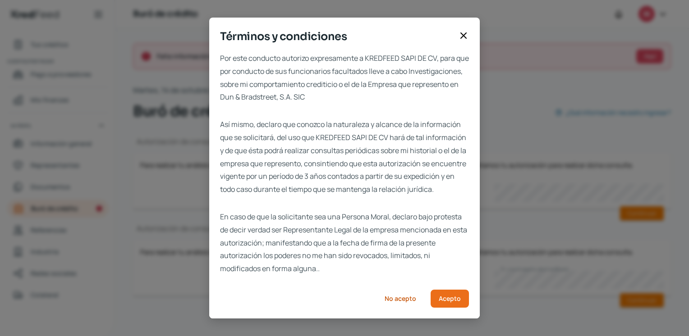
scroll to position [11, 0]
click at [447, 300] on span "Acepto" at bounding box center [449, 299] width 22 height 6
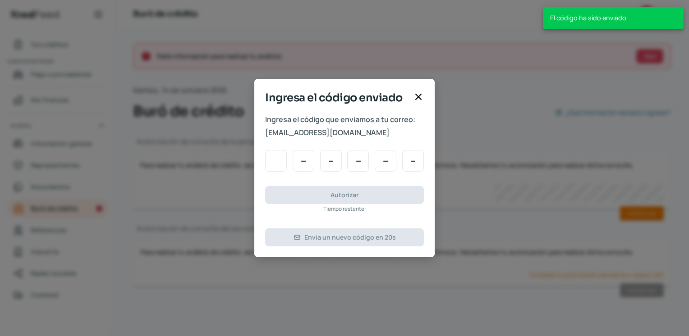
scroll to position [0, 0]
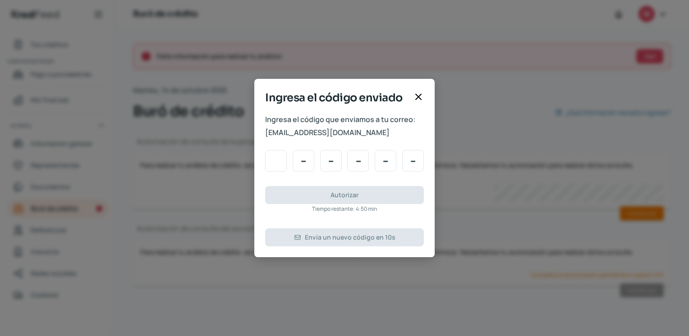
type input "1"
type input "7"
type input "3"
type input "7"
type input "8"
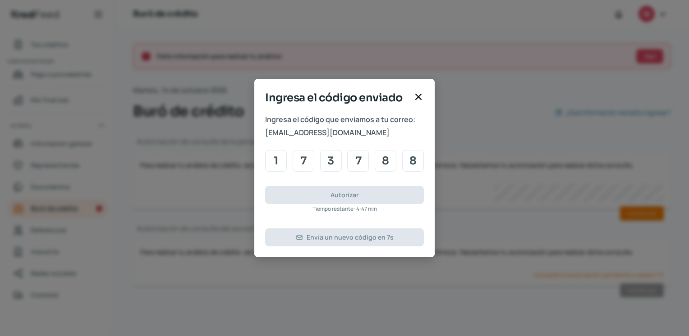
type input "8"
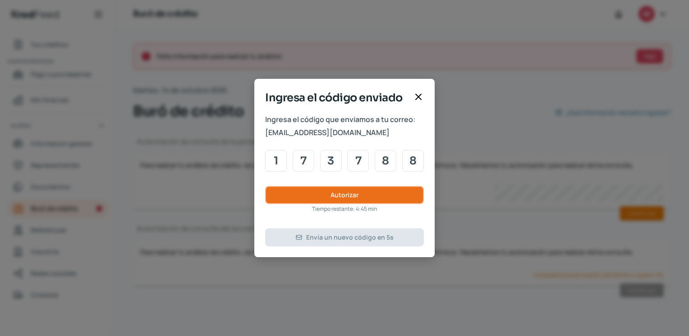
click at [328, 198] on button "Autorizar" at bounding box center [344, 195] width 159 height 18
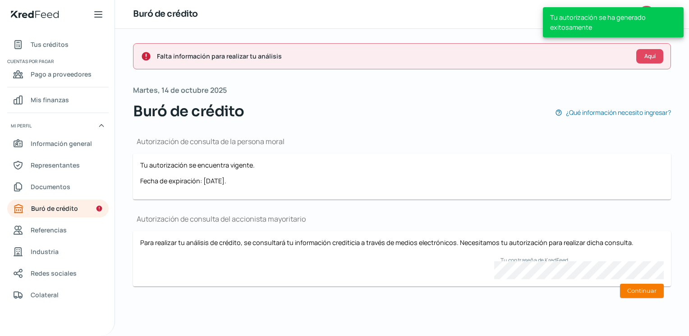
click at [651, 292] on button "Continuar" at bounding box center [642, 291] width 44 height 14
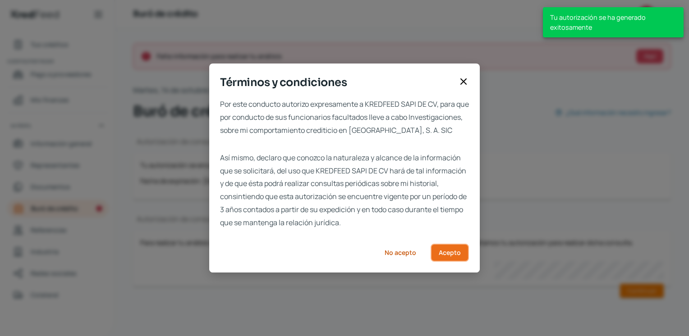
click at [460, 260] on button "Acepto" at bounding box center [449, 253] width 38 height 18
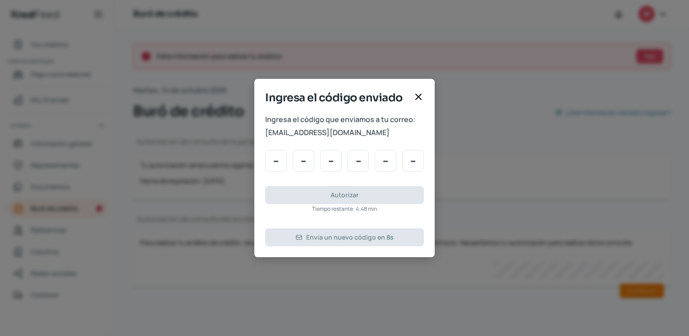
type input "0"
type input "2"
type input "5"
type input "6"
type input "1"
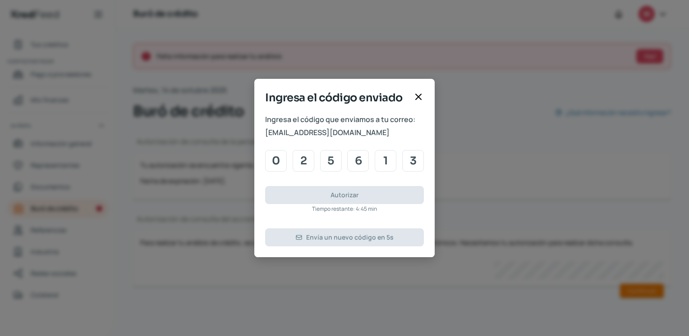
type input "3"
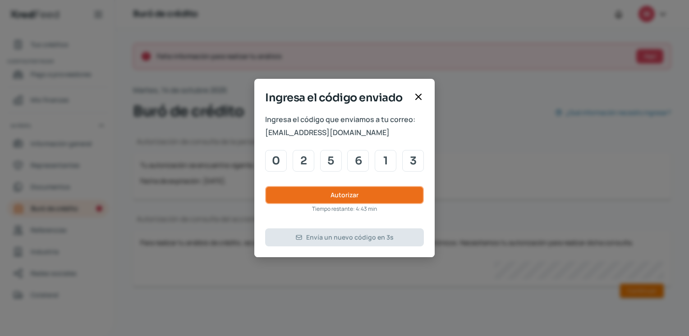
click at [305, 189] on button "Autorizar" at bounding box center [344, 195] width 159 height 18
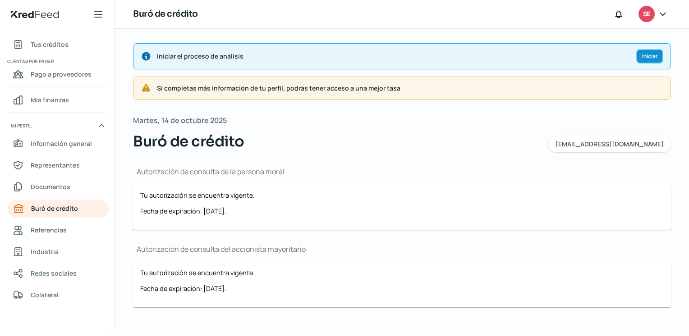
click at [642, 57] on span "Iniciar" at bounding box center [650, 56] width 16 height 5
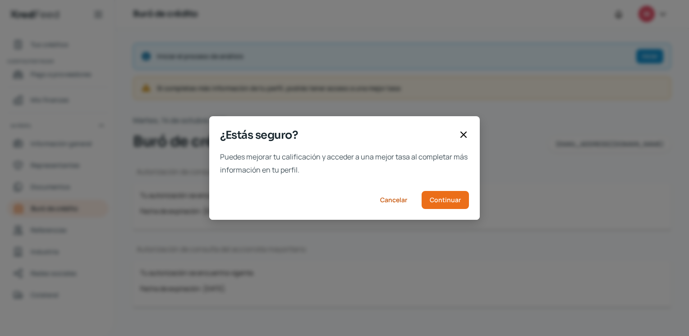
click at [461, 135] on icon at bounding box center [463, 134] width 11 height 11
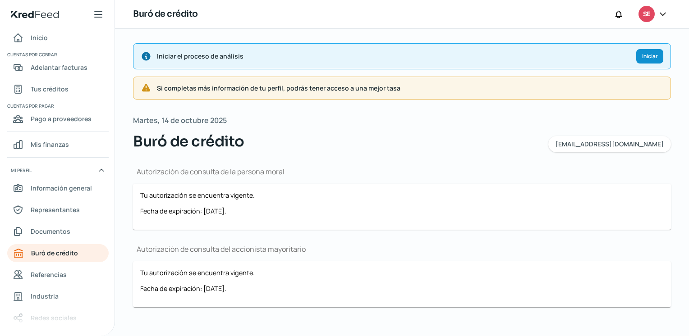
click at [66, 189] on span "Información general" at bounding box center [61, 188] width 61 height 11
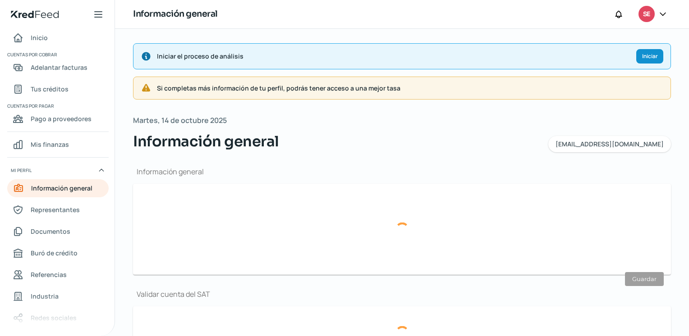
type input "[EMAIL_ADDRESS][DOMAIN_NAME]"
type input "Personas morales del régimen general"
type input "SERVICIOS INDUSTRIALES HIDROELECTRICOS SHISEC"
type input "81 - 8686 - 5697"
type input "CSI960917PH0"
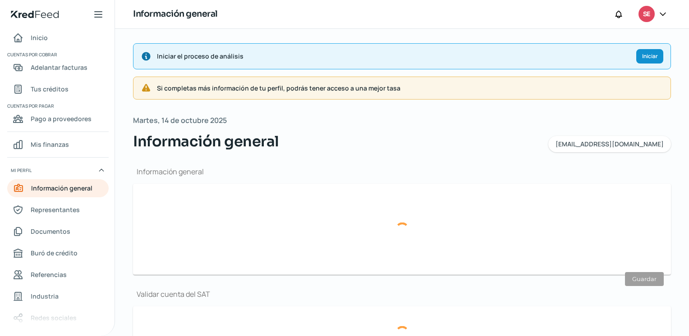
type input "[PERSON_NAME]"
type input "1511"
type input "67168"
type input "HACIENDA LOS LERMAS"
type input "[PERSON_NAME]"
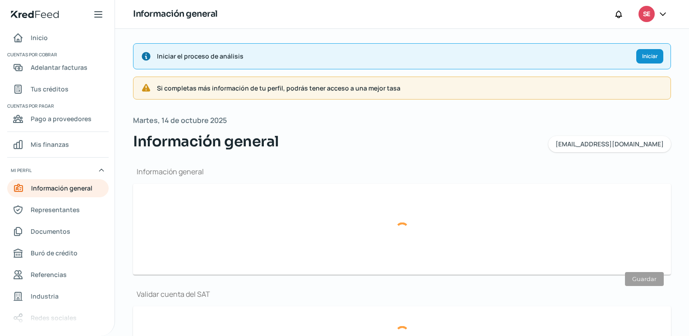
type input "Nuevo León"
type input "[GEOGRAPHIC_DATA]"
type input "WhatsApp Image [DATE] 18.29.13.jpeg"
type input "23"
type input "10"
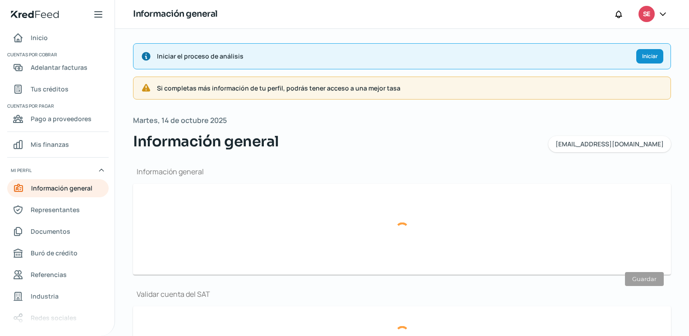
type input "Propia"
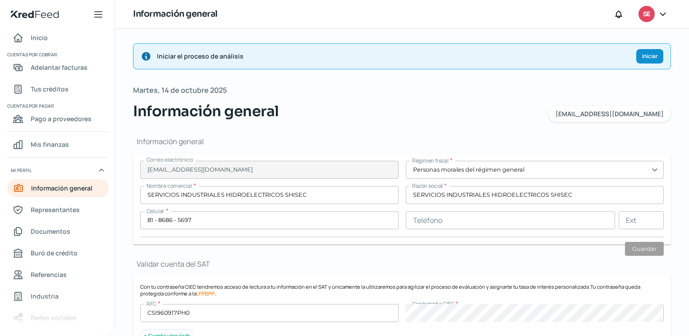
click at [50, 71] on span "Adelantar facturas" at bounding box center [59, 67] width 57 height 11
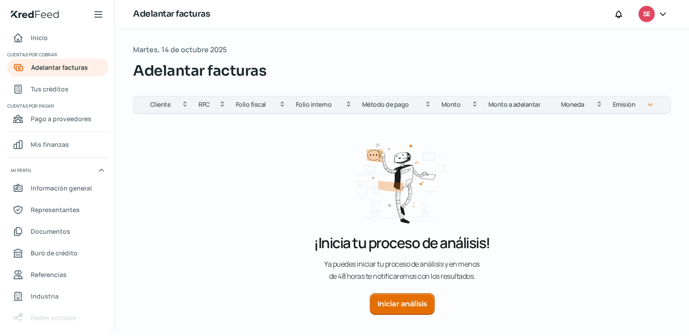
click at [61, 91] on span "Tus créditos" at bounding box center [50, 88] width 38 height 11
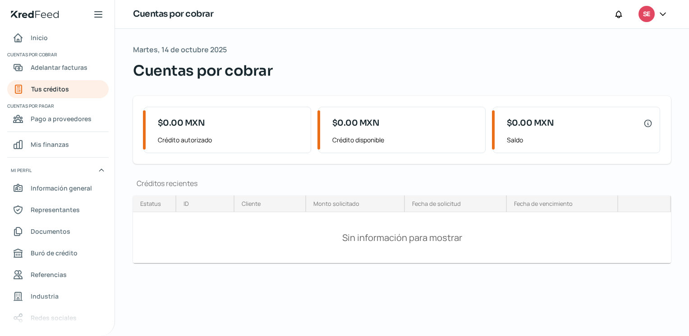
click at [55, 70] on span "Adelantar facturas" at bounding box center [59, 67] width 57 height 11
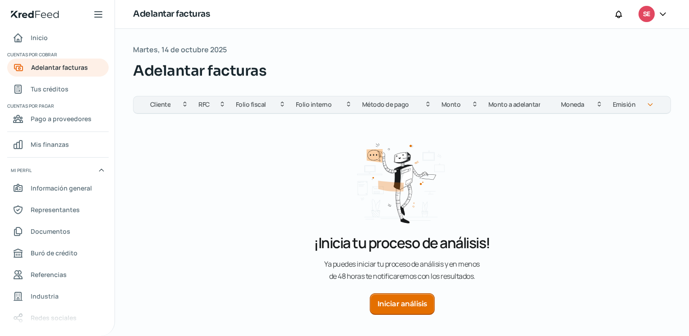
click at [396, 309] on button "Iniciar análisis" at bounding box center [402, 304] width 65 height 22
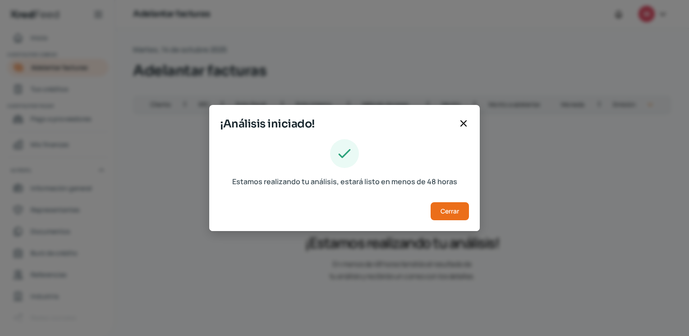
click at [460, 124] on icon at bounding box center [463, 123] width 11 height 11
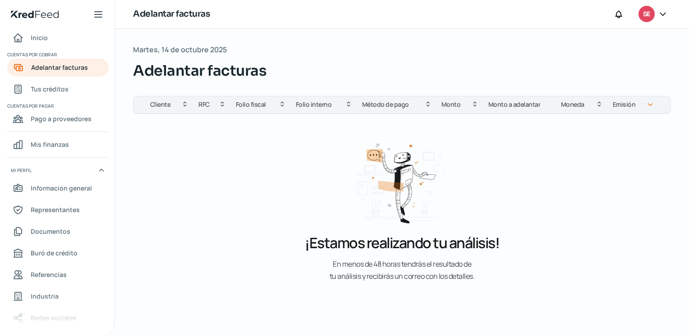
click at [662, 18] on icon at bounding box center [662, 13] width 9 height 9
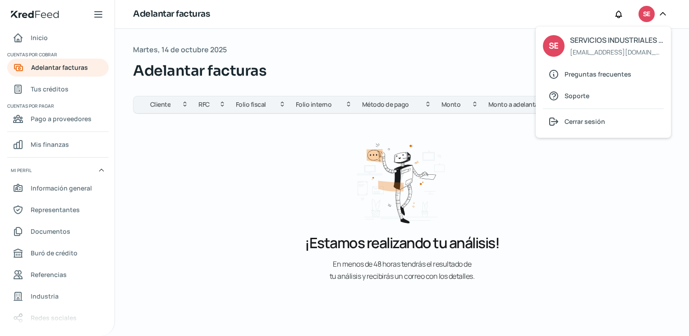
click at [574, 122] on span "Cerrar sesión" at bounding box center [584, 121] width 41 height 11
